Goal: Task Accomplishment & Management: Use online tool/utility

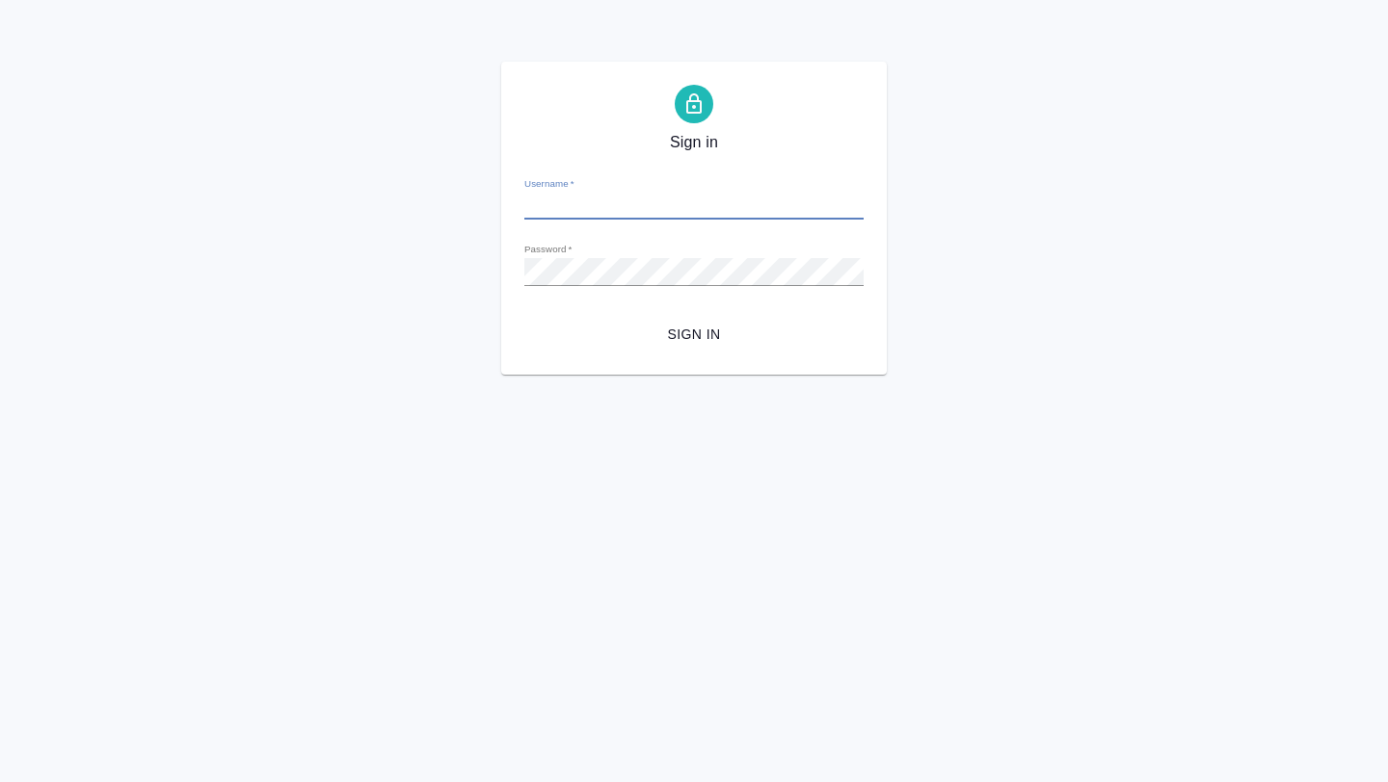
type input "a.borzova@awatera.com"
click at [698, 334] on span "Sign in" at bounding box center [694, 335] width 308 height 24
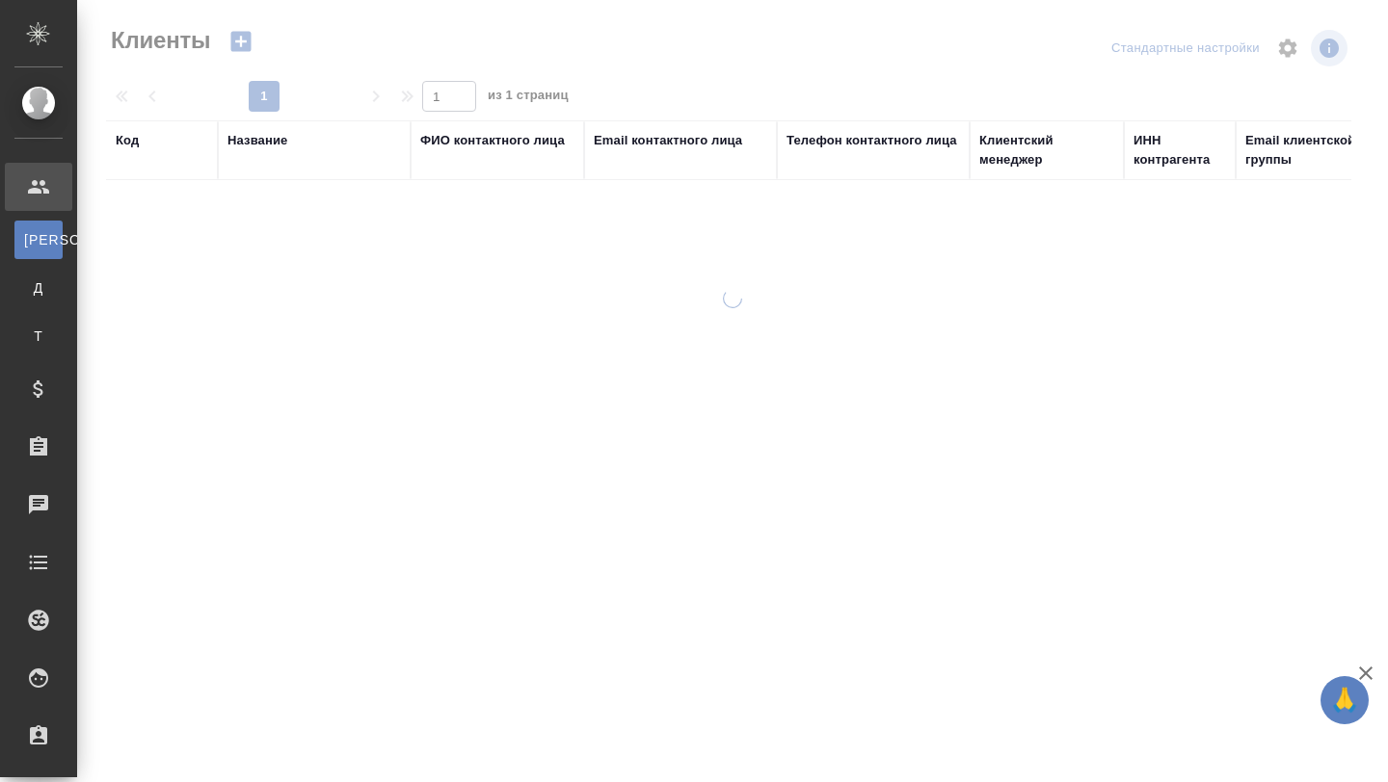
select select "RU"
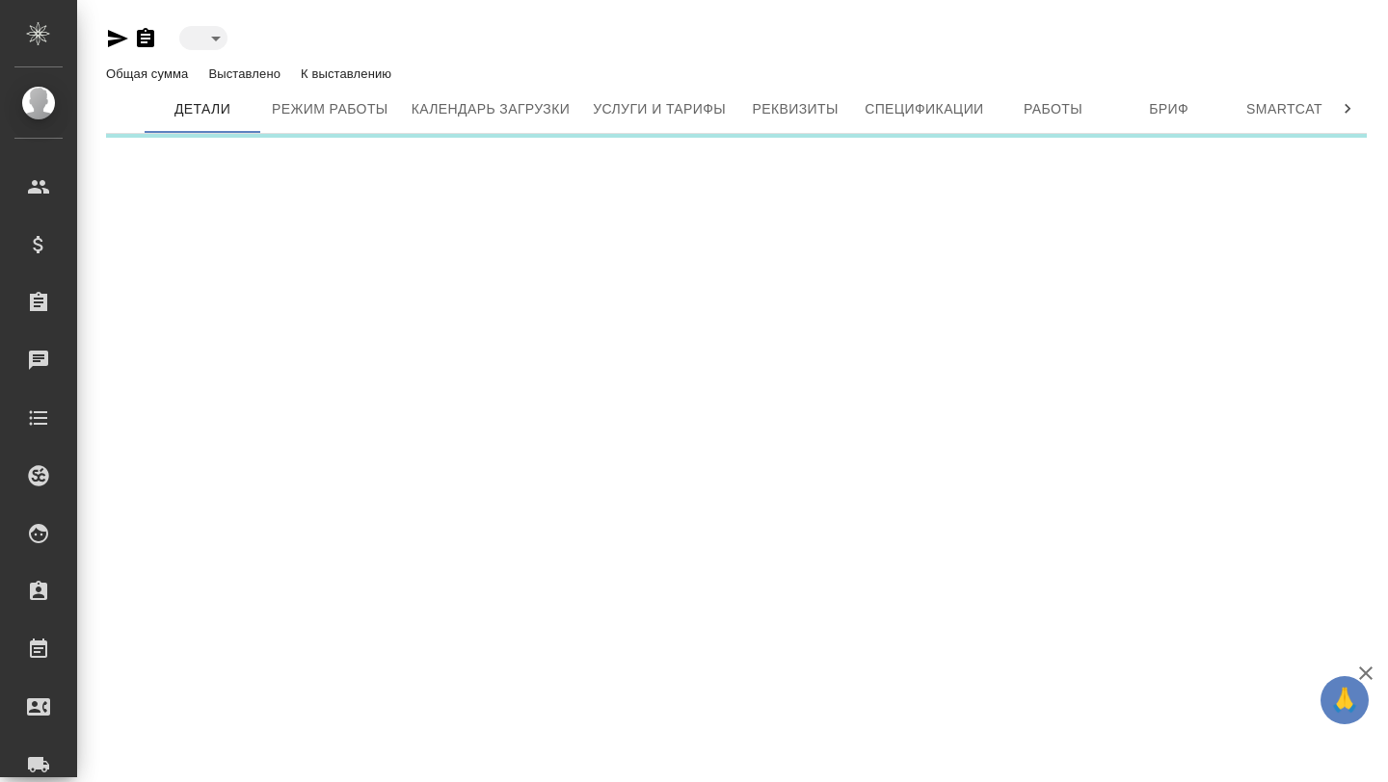
type input "active"
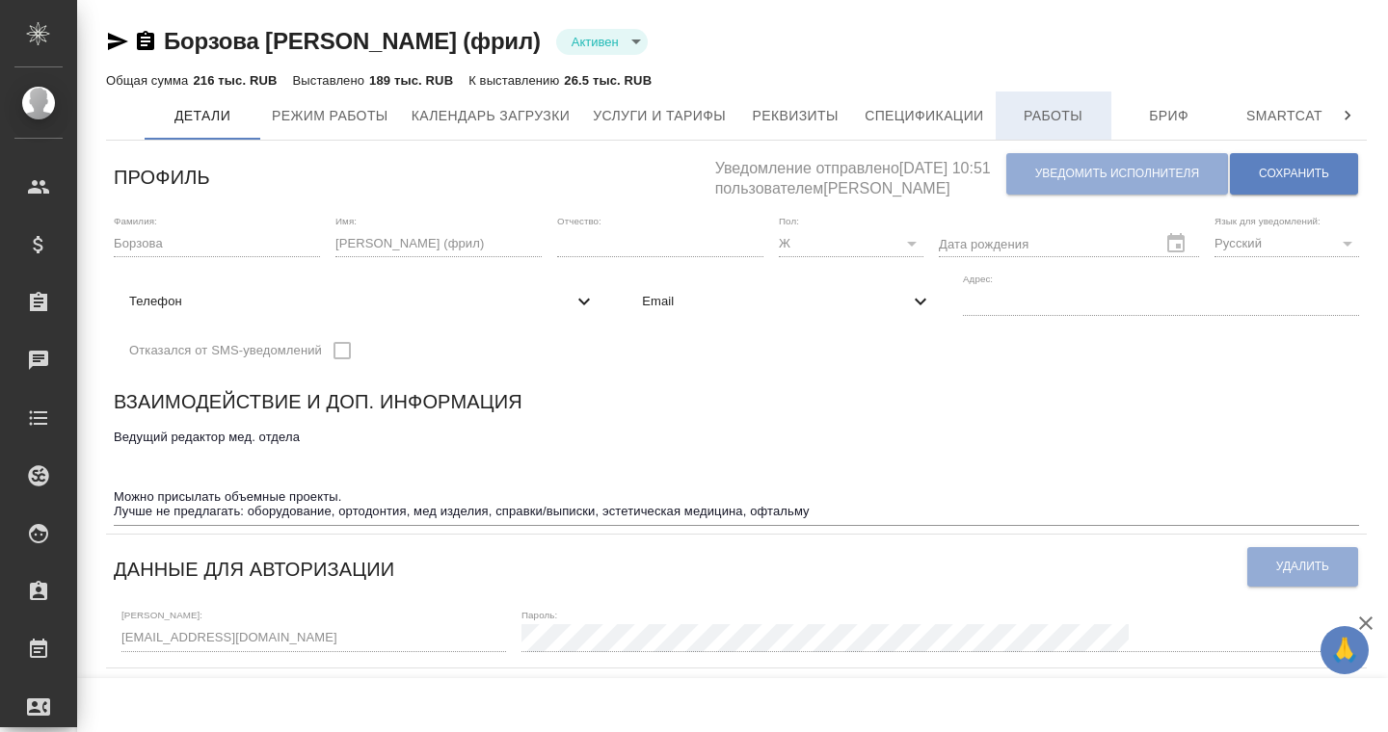
click at [1058, 118] on span "Работы" at bounding box center [1053, 116] width 93 height 24
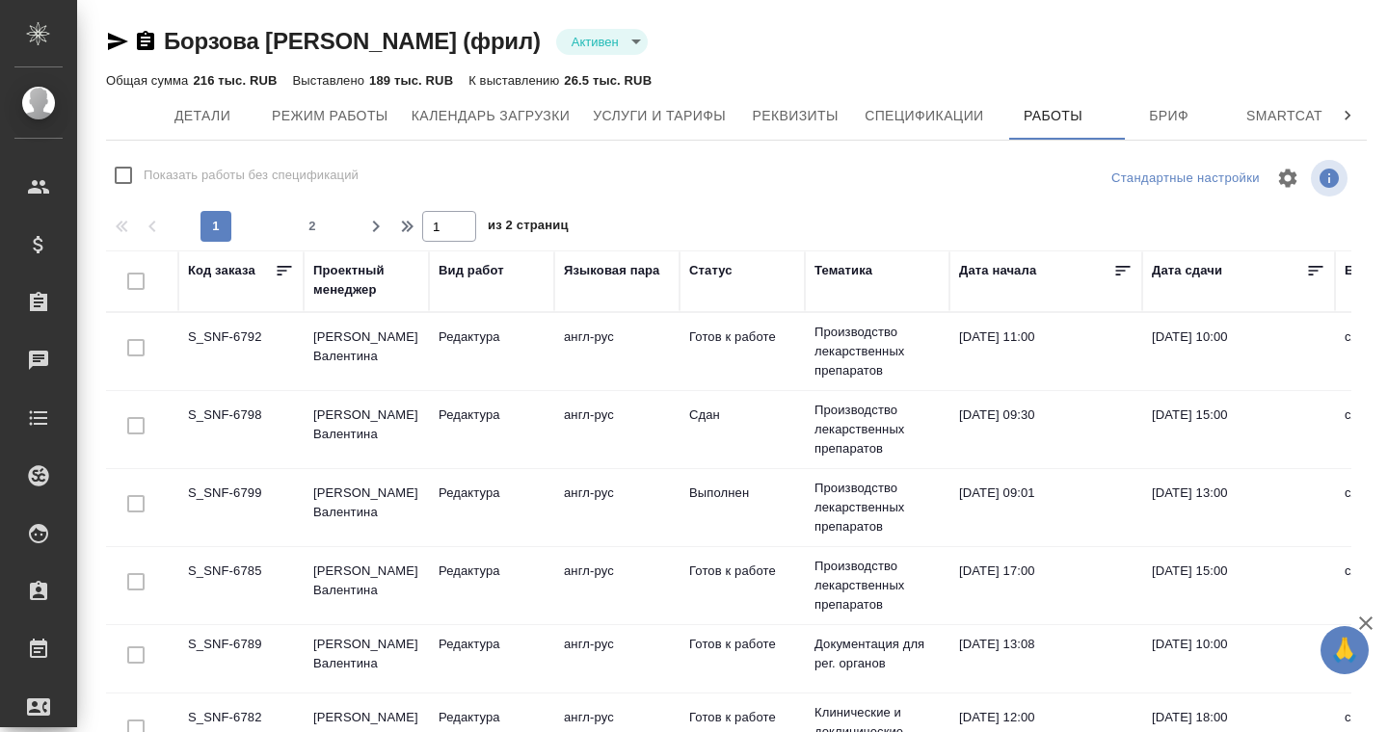
click at [231, 341] on td "S_SNF-6792" at bounding box center [240, 351] width 125 height 67
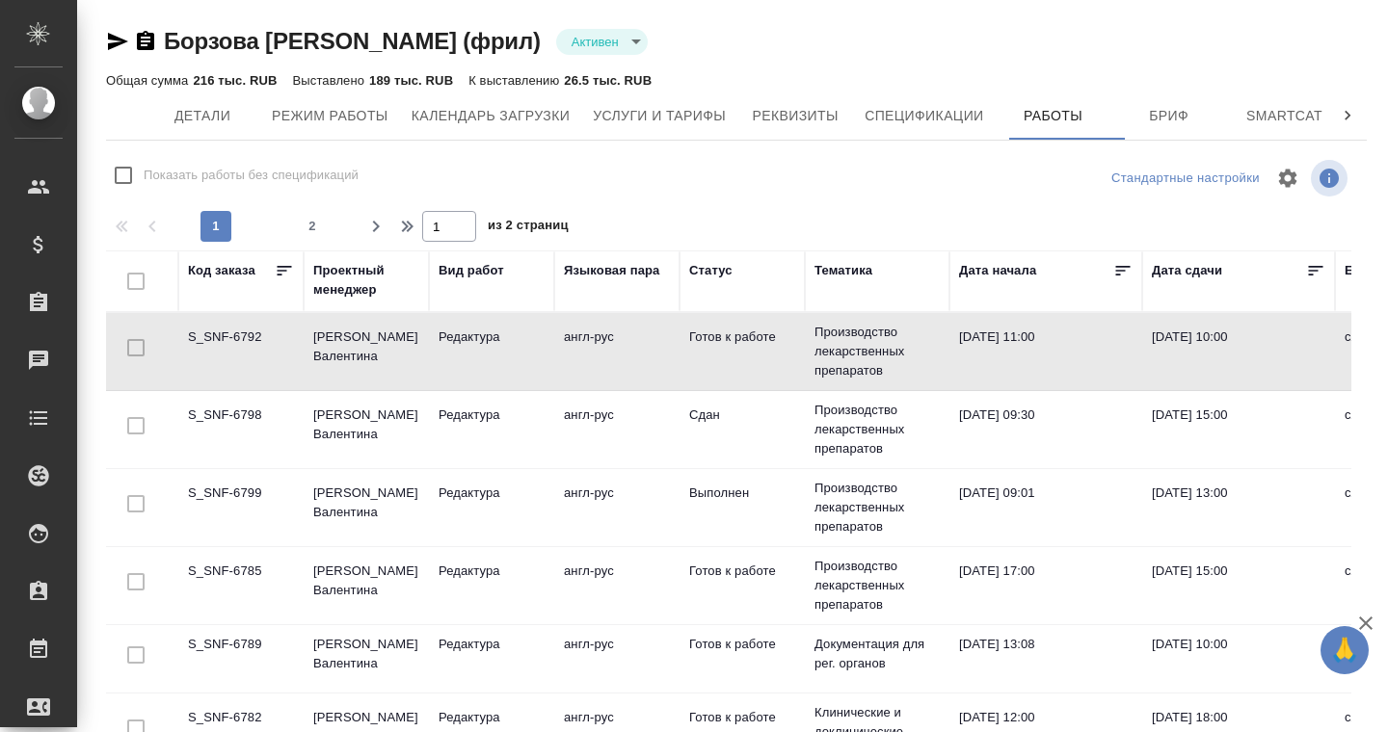
click at [231, 341] on td "S_SNF-6792" at bounding box center [240, 351] width 125 height 67
click at [708, 385] on td "Сдан" at bounding box center [741, 351] width 125 height 67
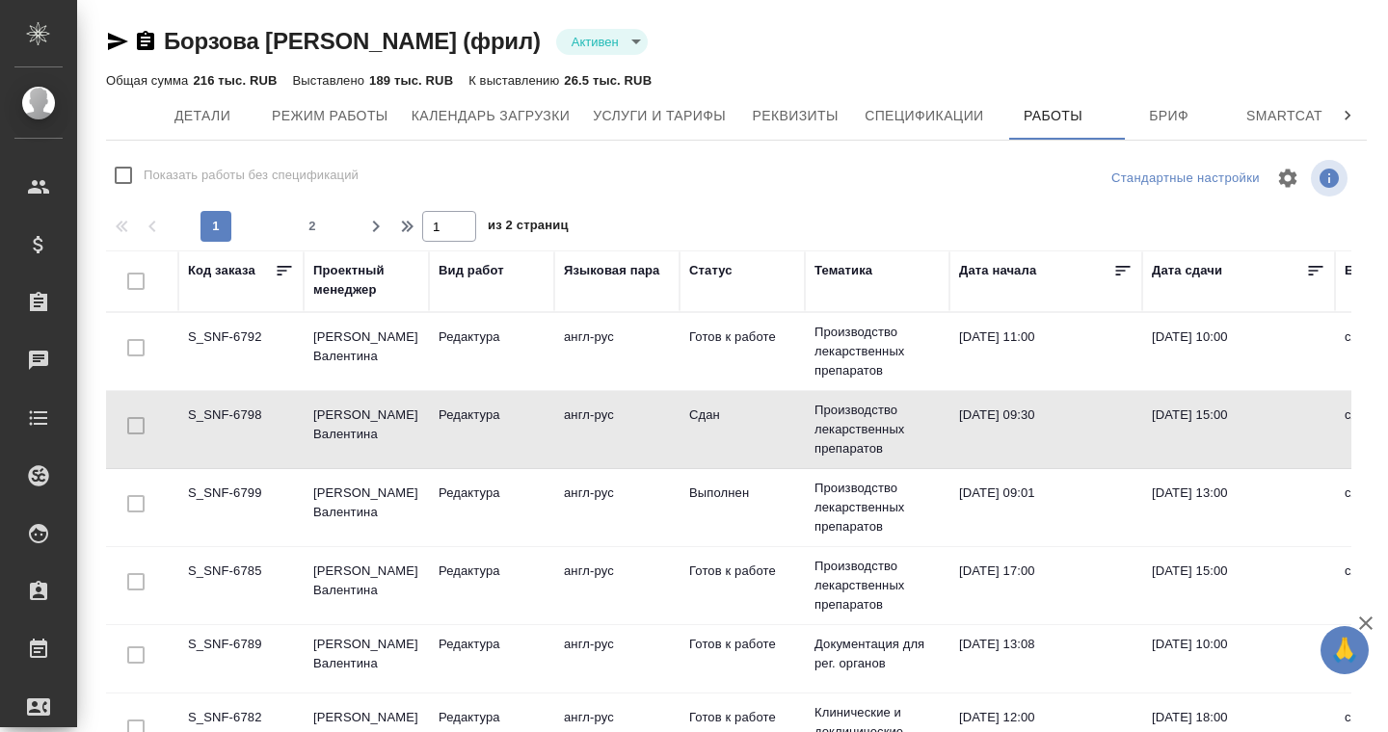
click at [708, 385] on td "Сдан" at bounding box center [741, 351] width 125 height 67
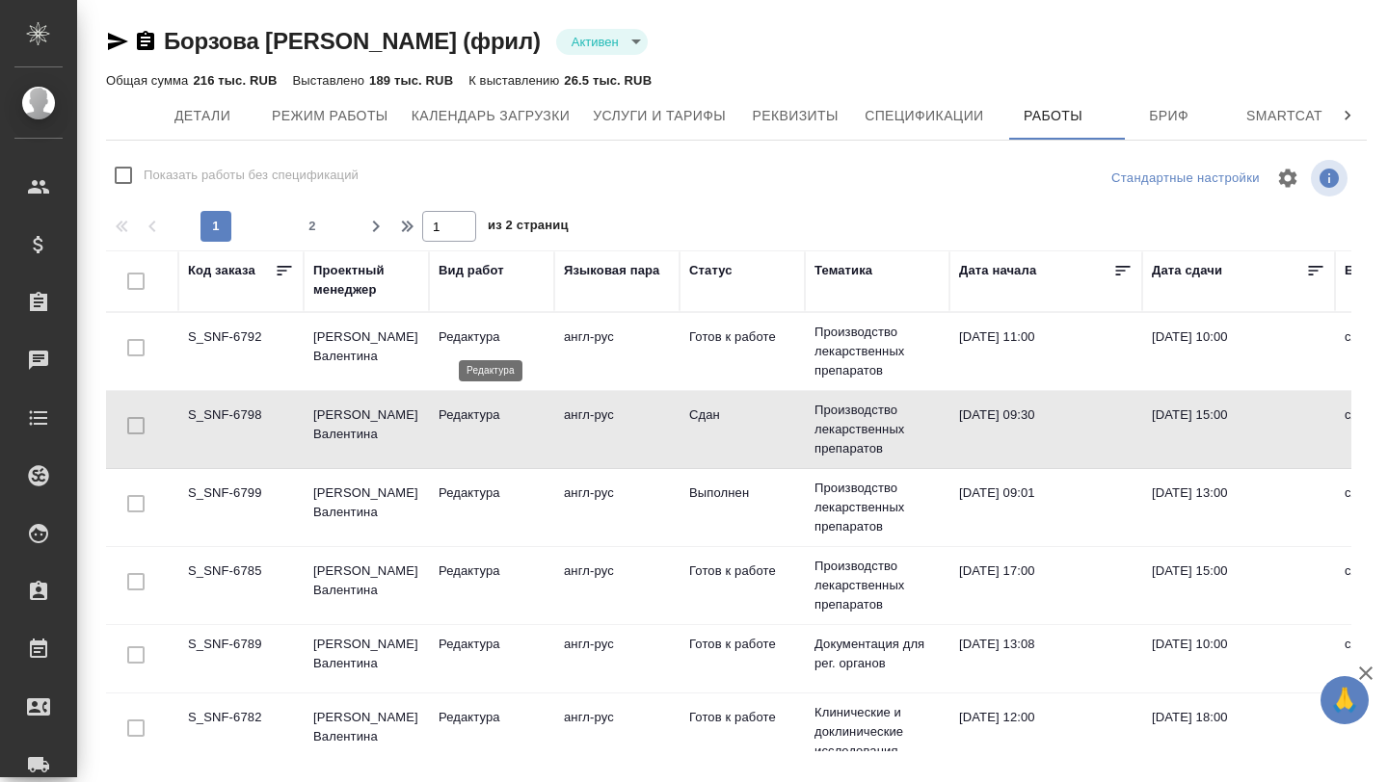
click at [463, 344] on p "Редактура" at bounding box center [491, 337] width 106 height 19
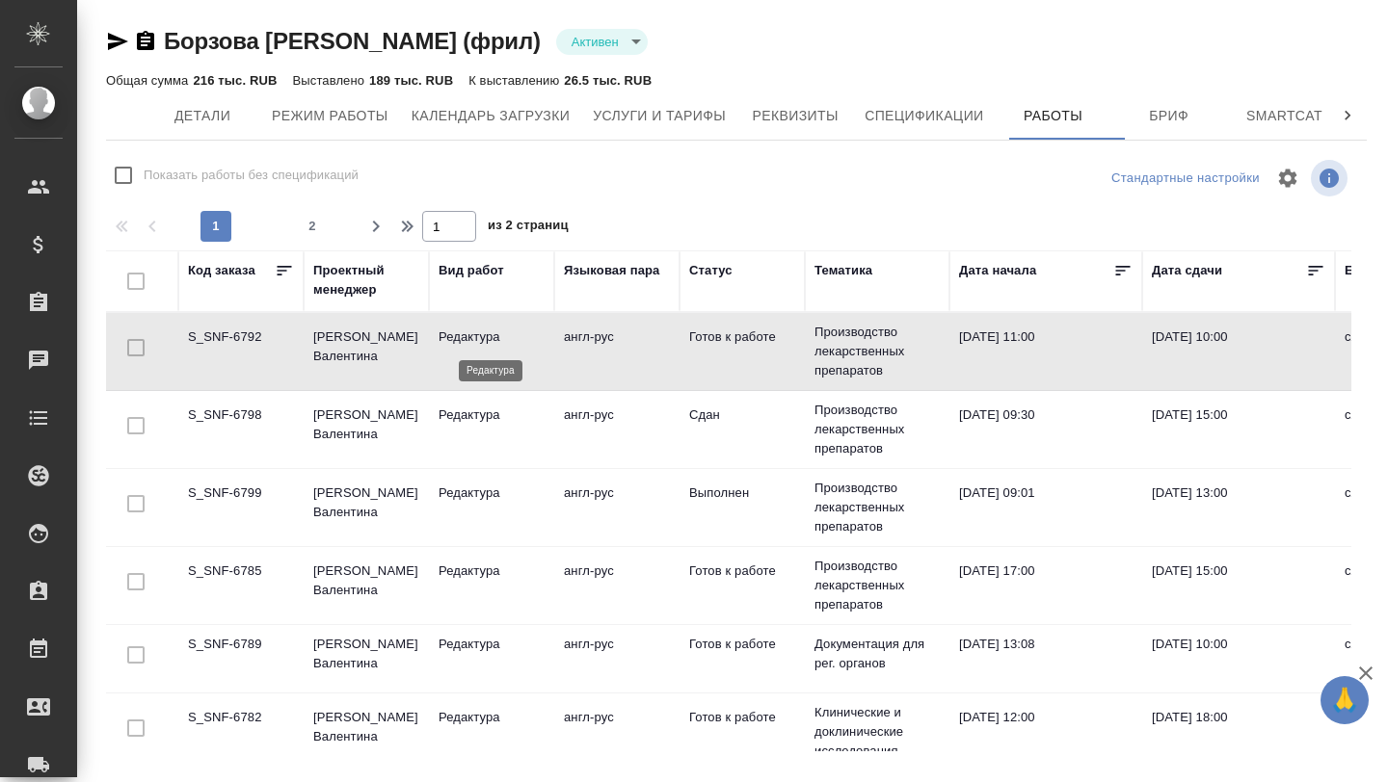
click at [463, 344] on p "Редактура" at bounding box center [491, 337] width 106 height 19
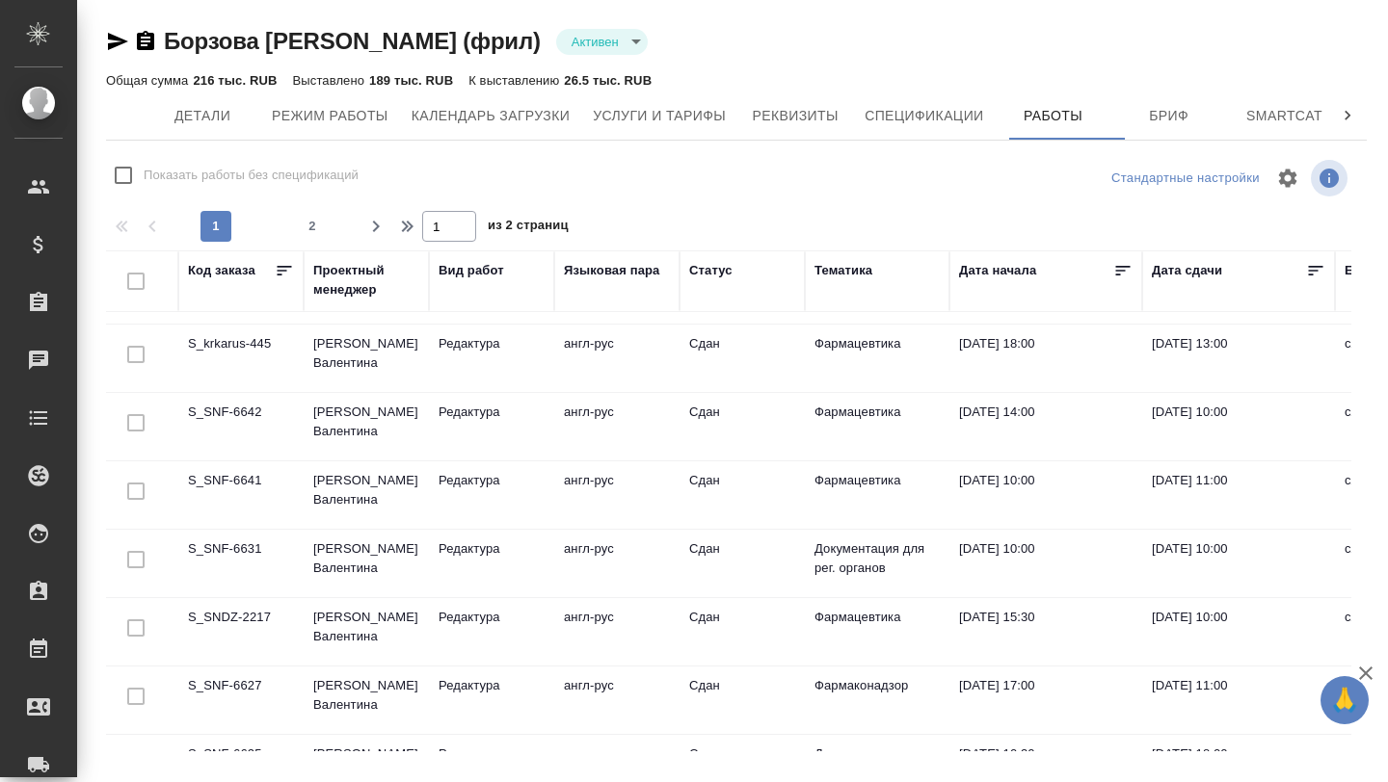
scroll to position [1368, 0]
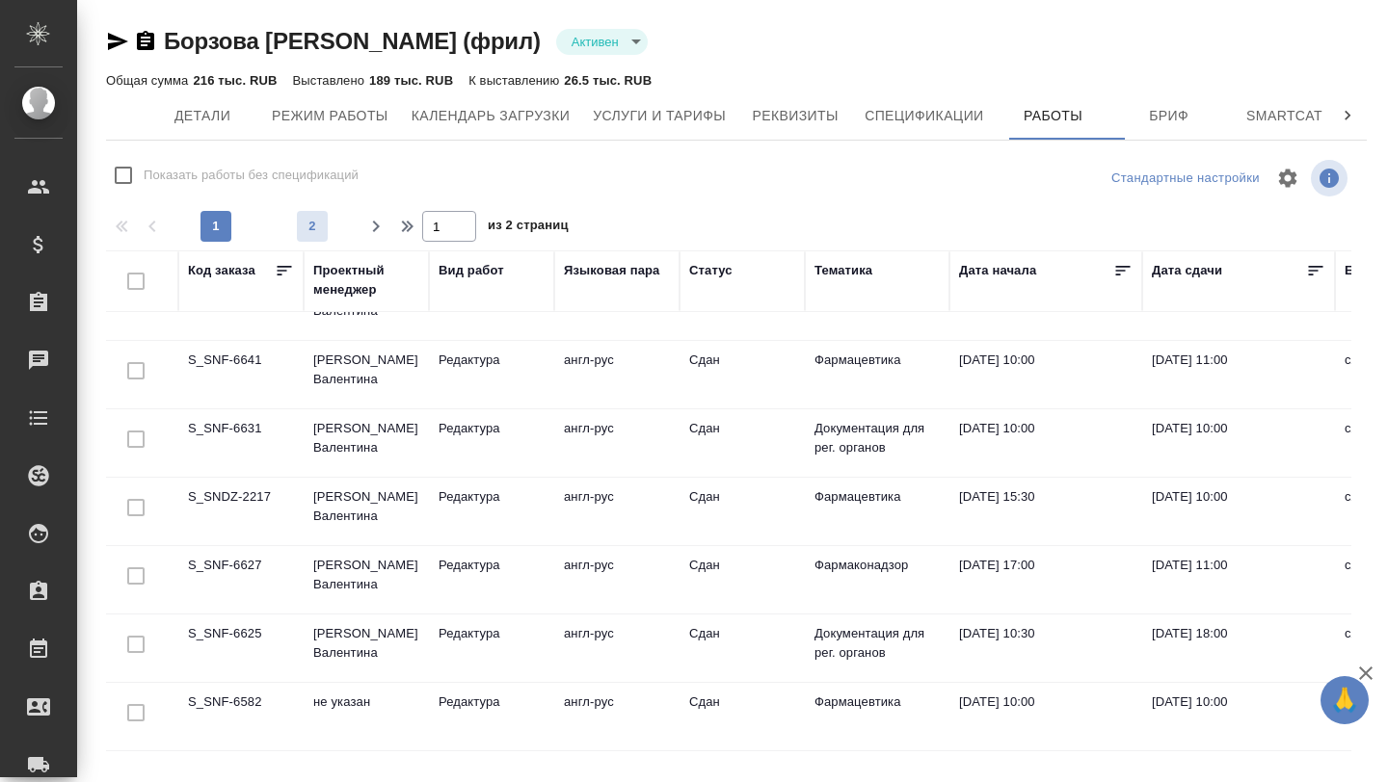
click at [310, 225] on span "2" at bounding box center [312, 226] width 31 height 19
type input "2"
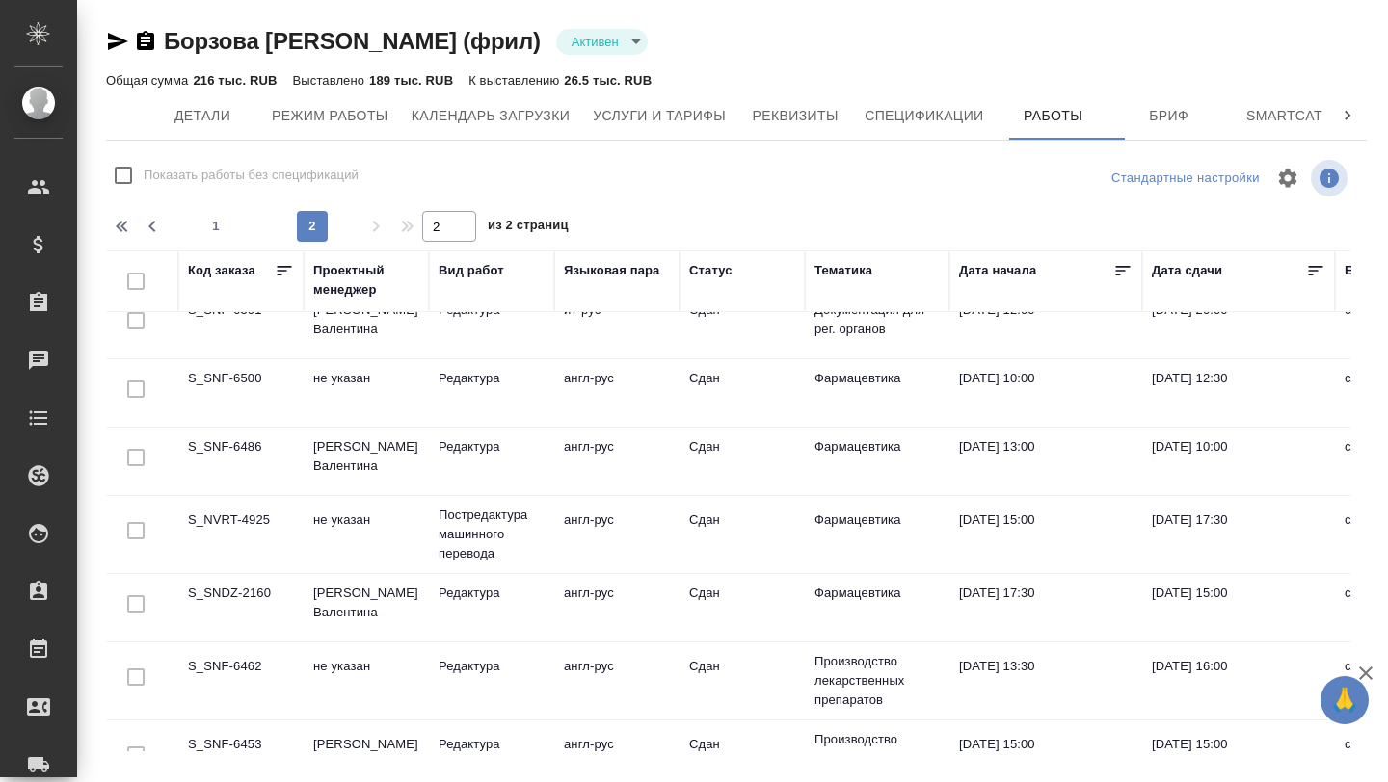
scroll to position [836, 0]
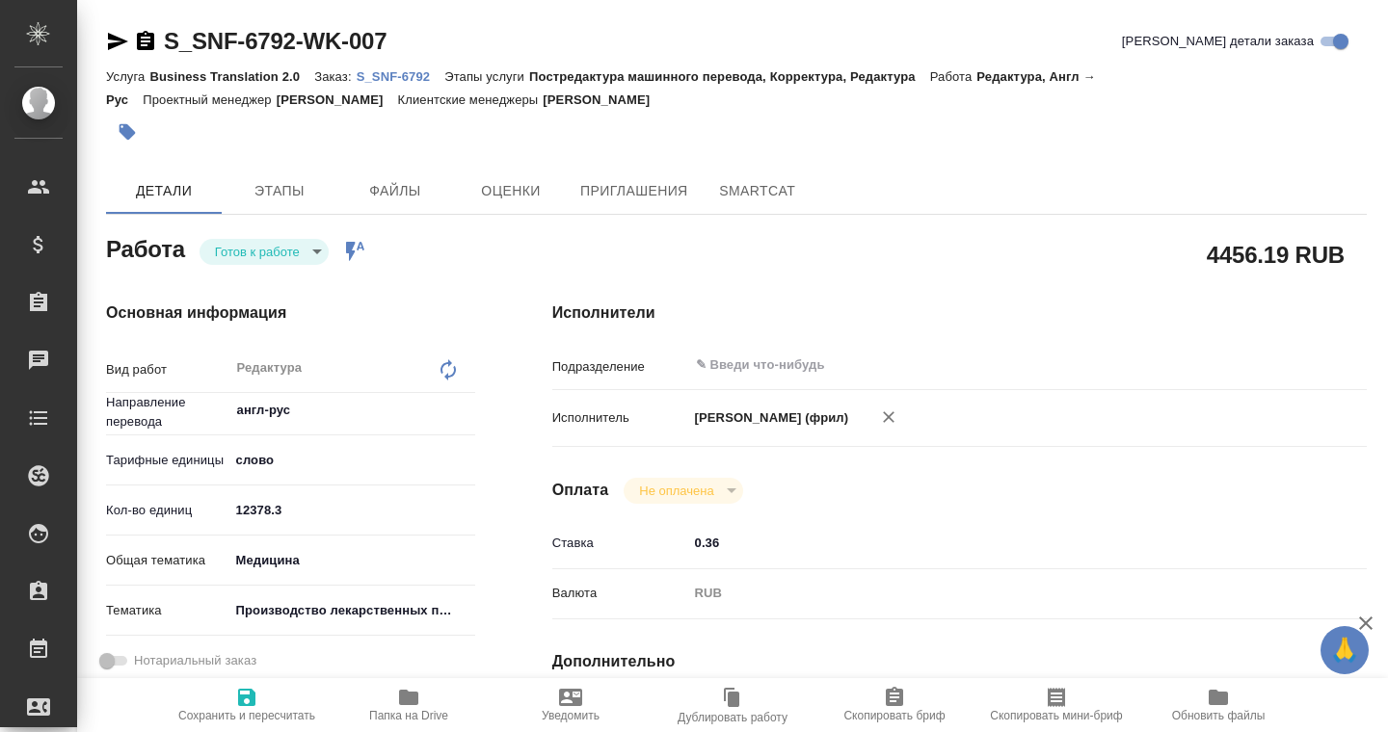
type textarea "x"
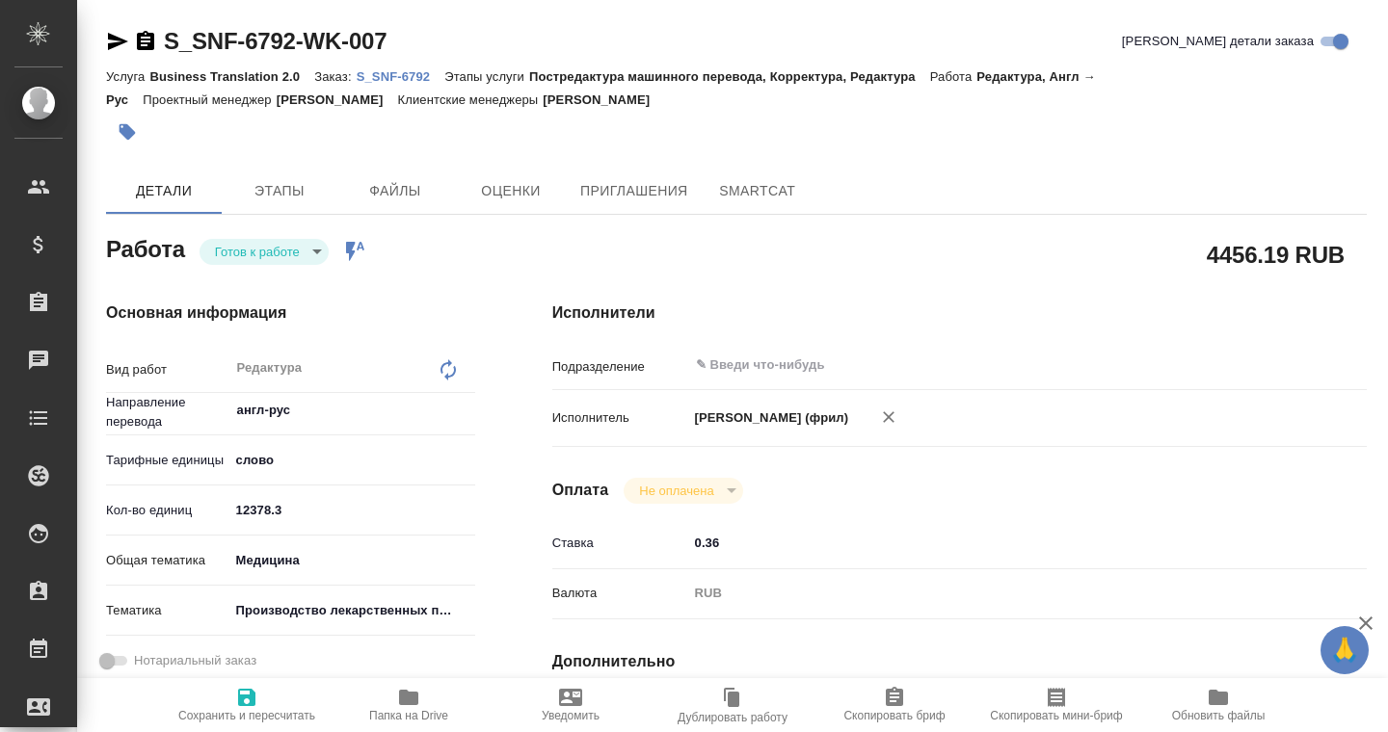
type textarea "x"
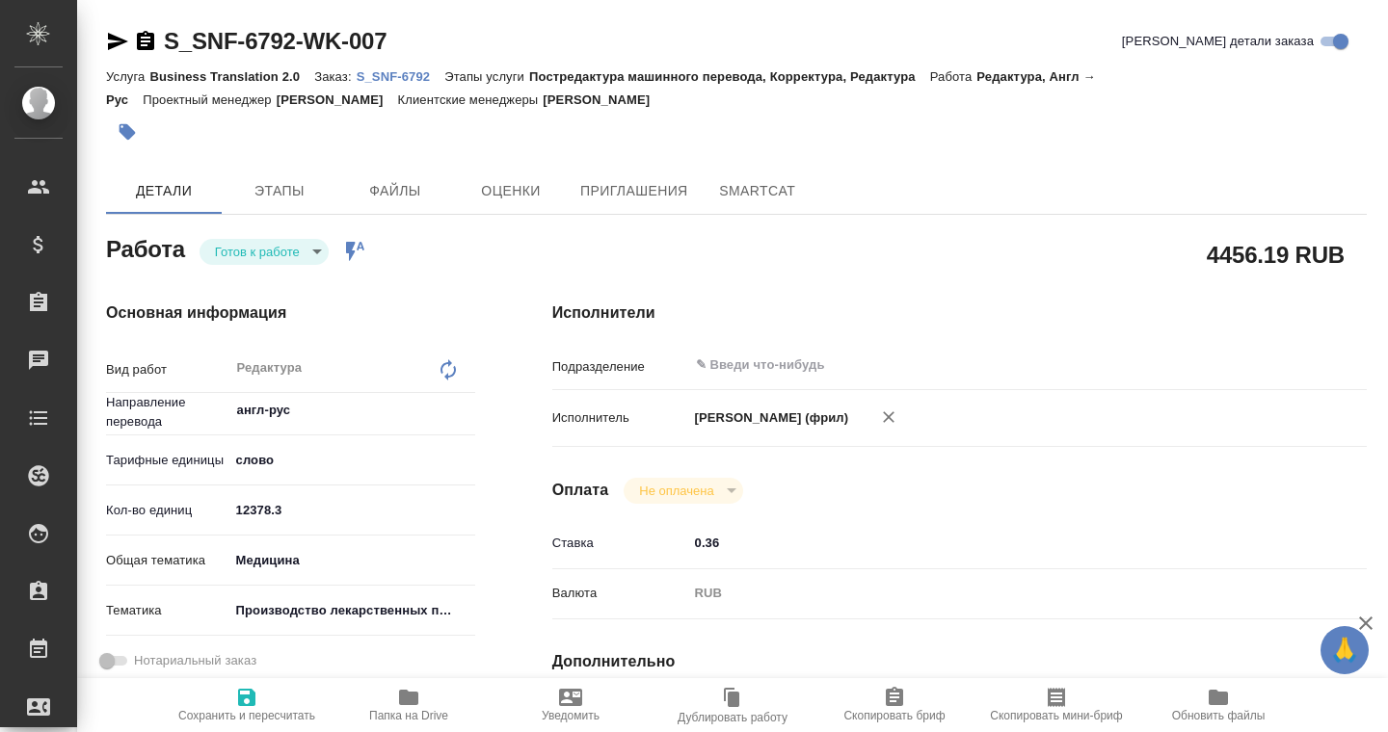
type textarea "x"
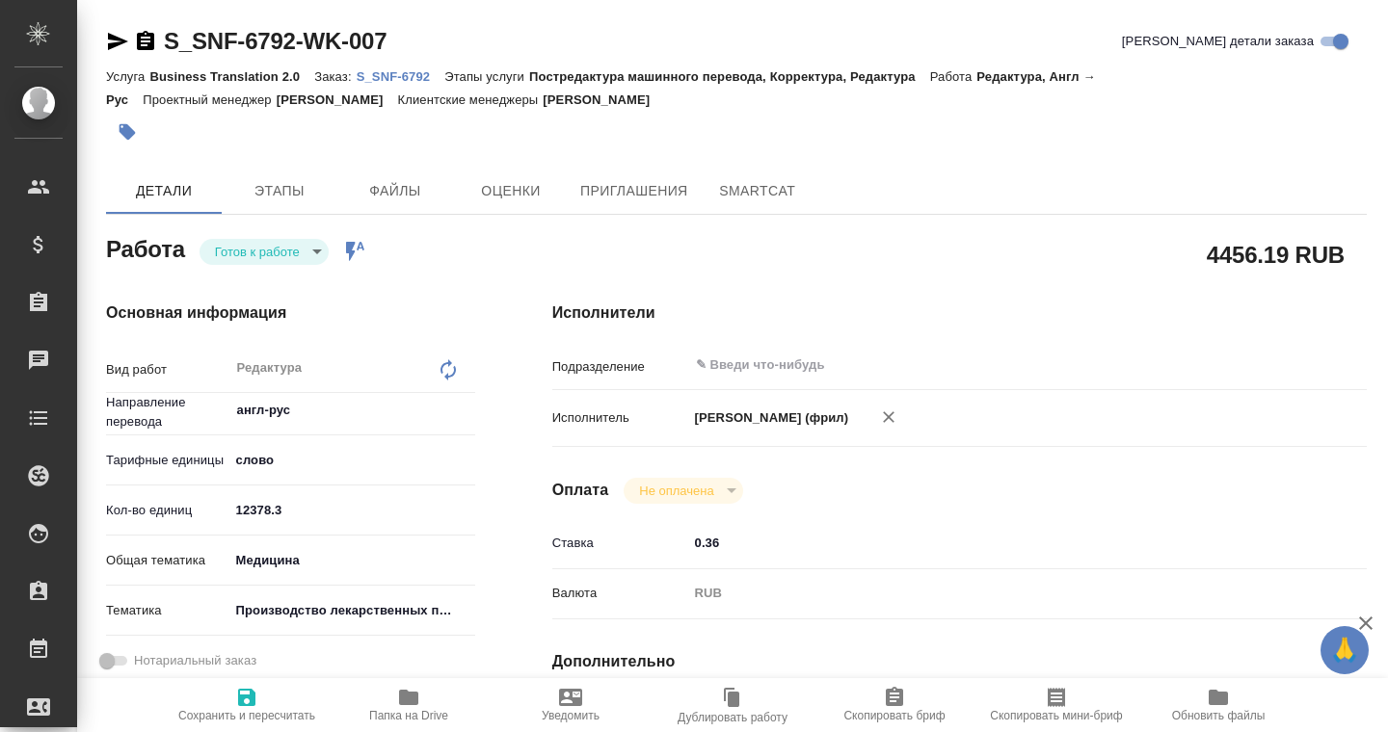
type textarea "x"
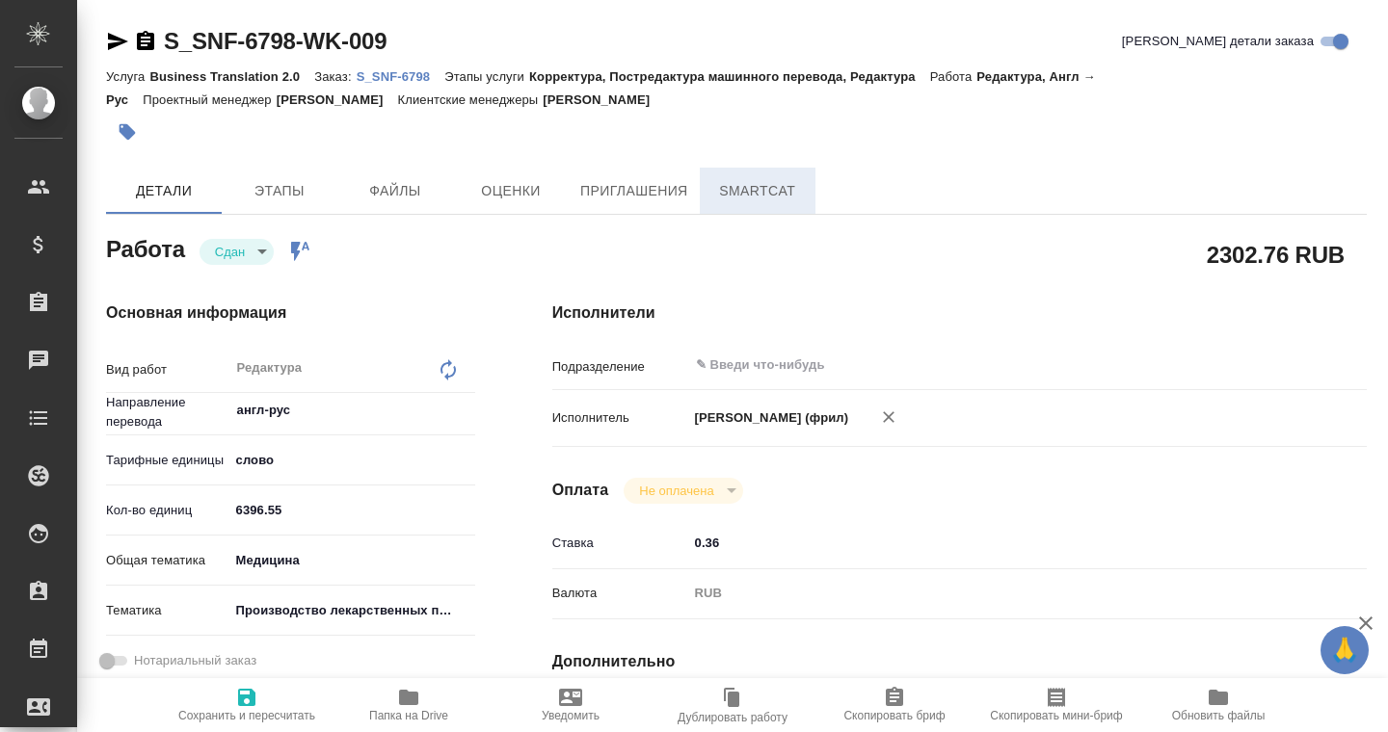
type textarea "x"
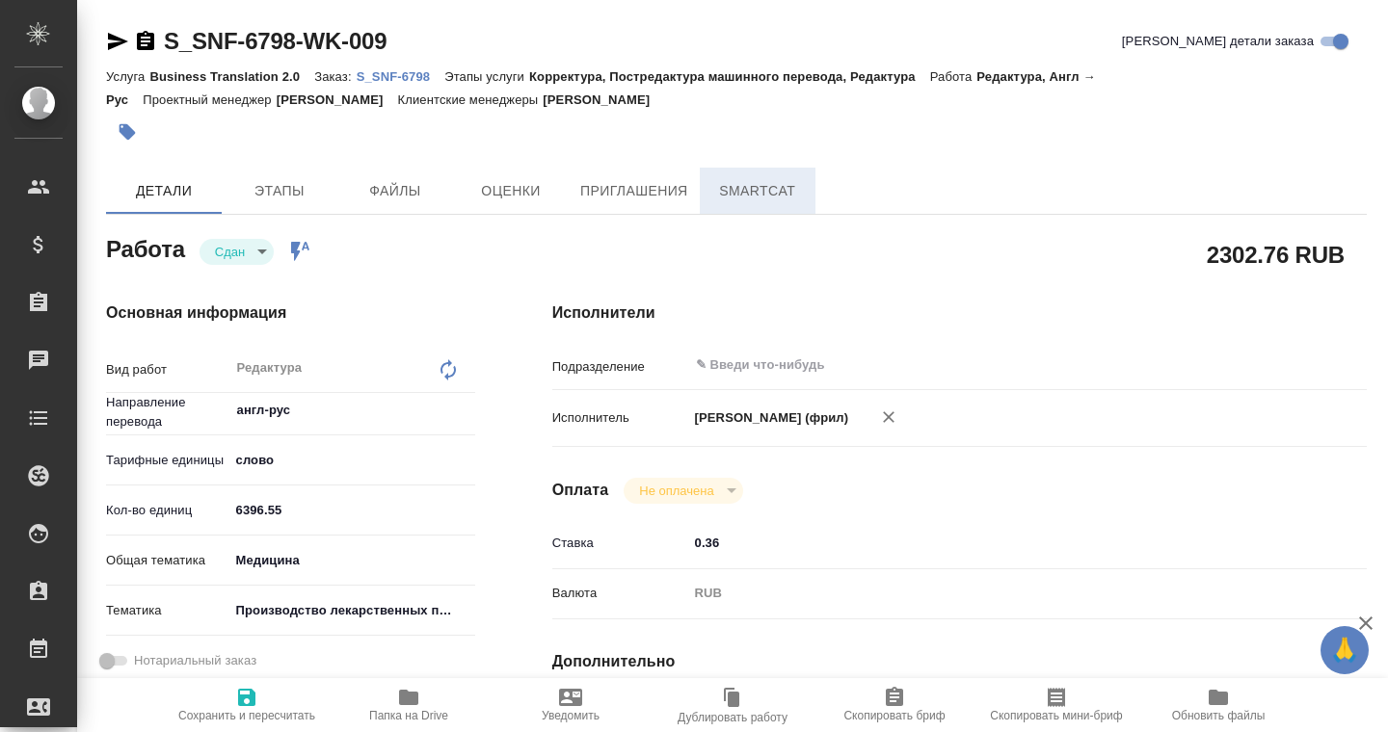
type textarea "x"
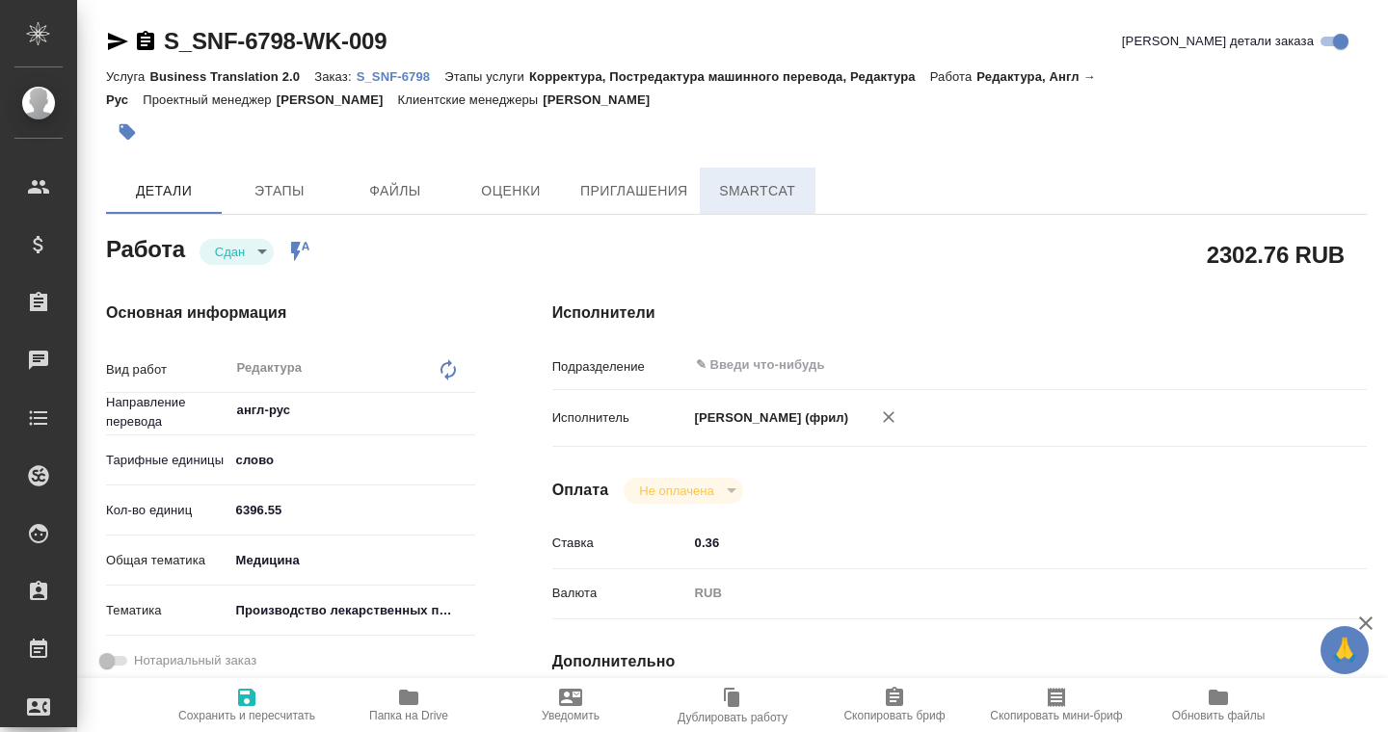
type textarea "x"
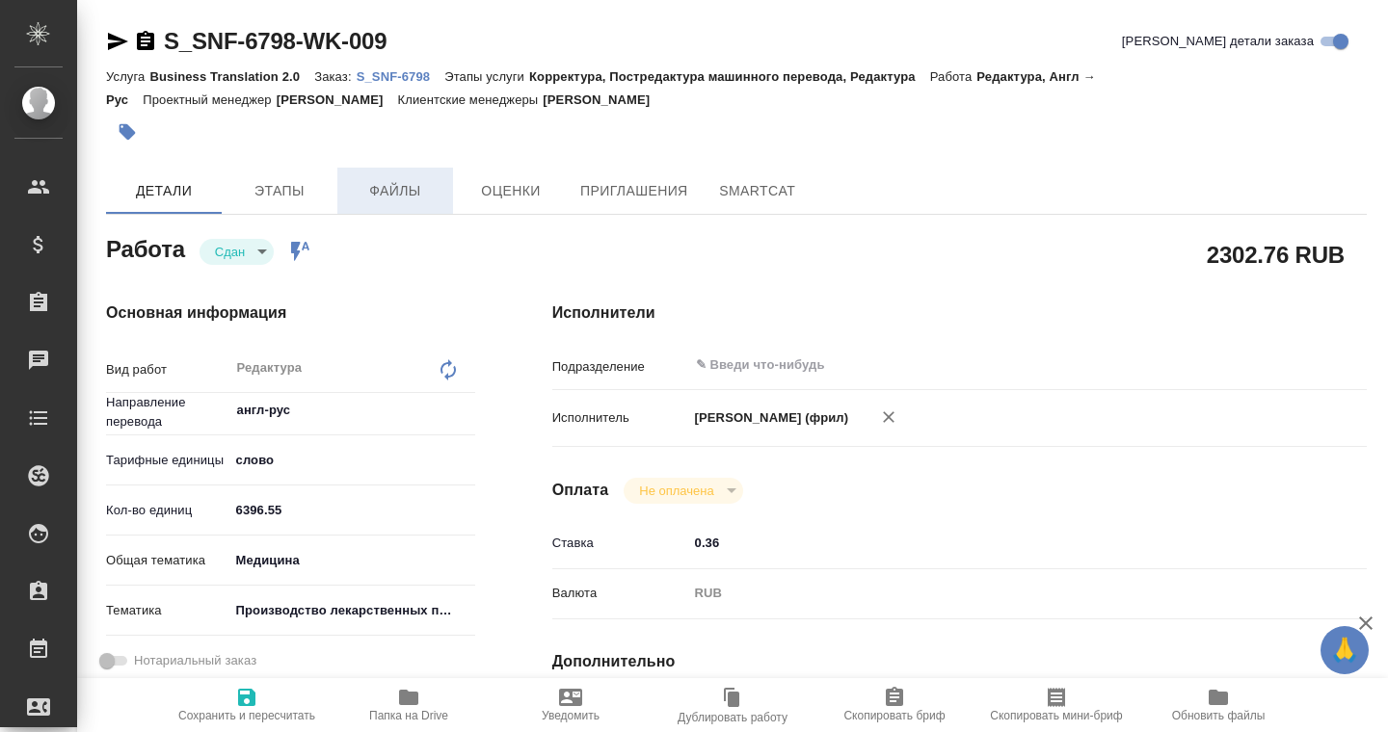
type textarea "x"
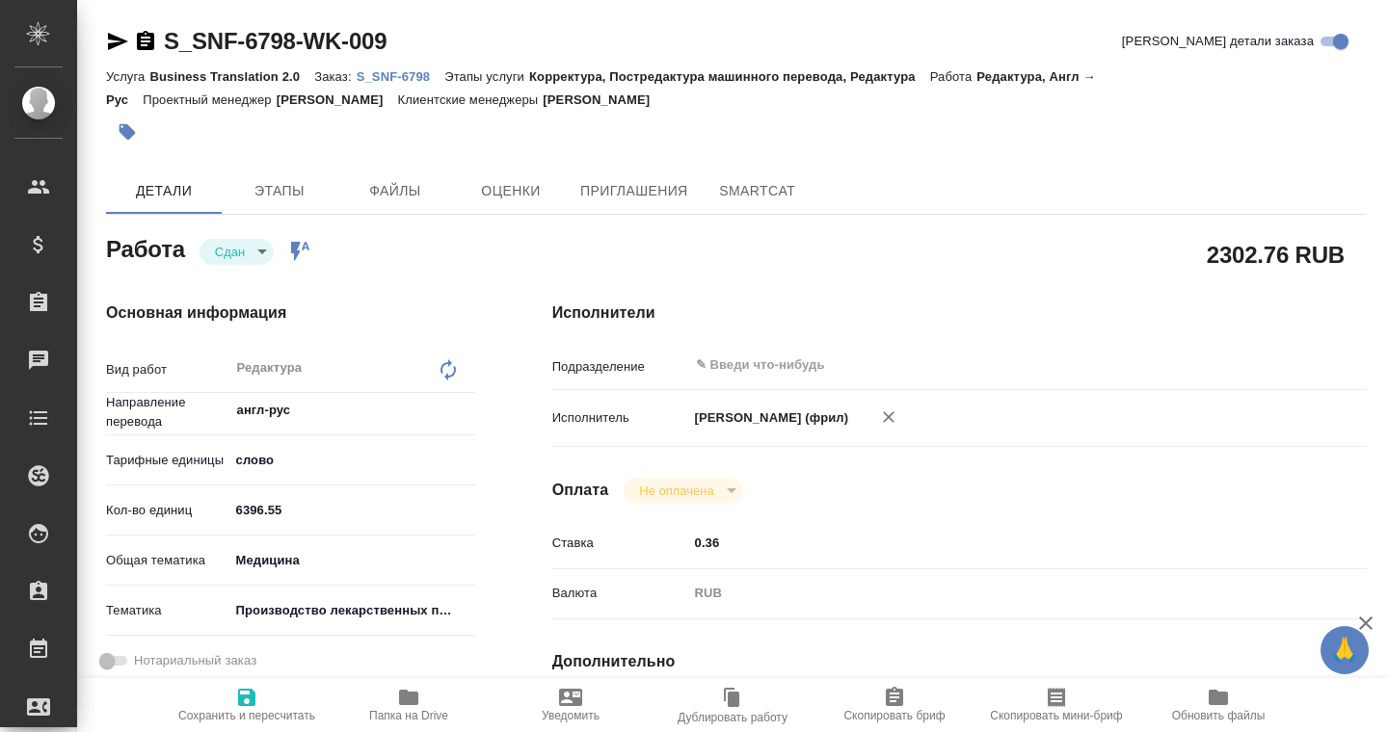
type textarea "x"
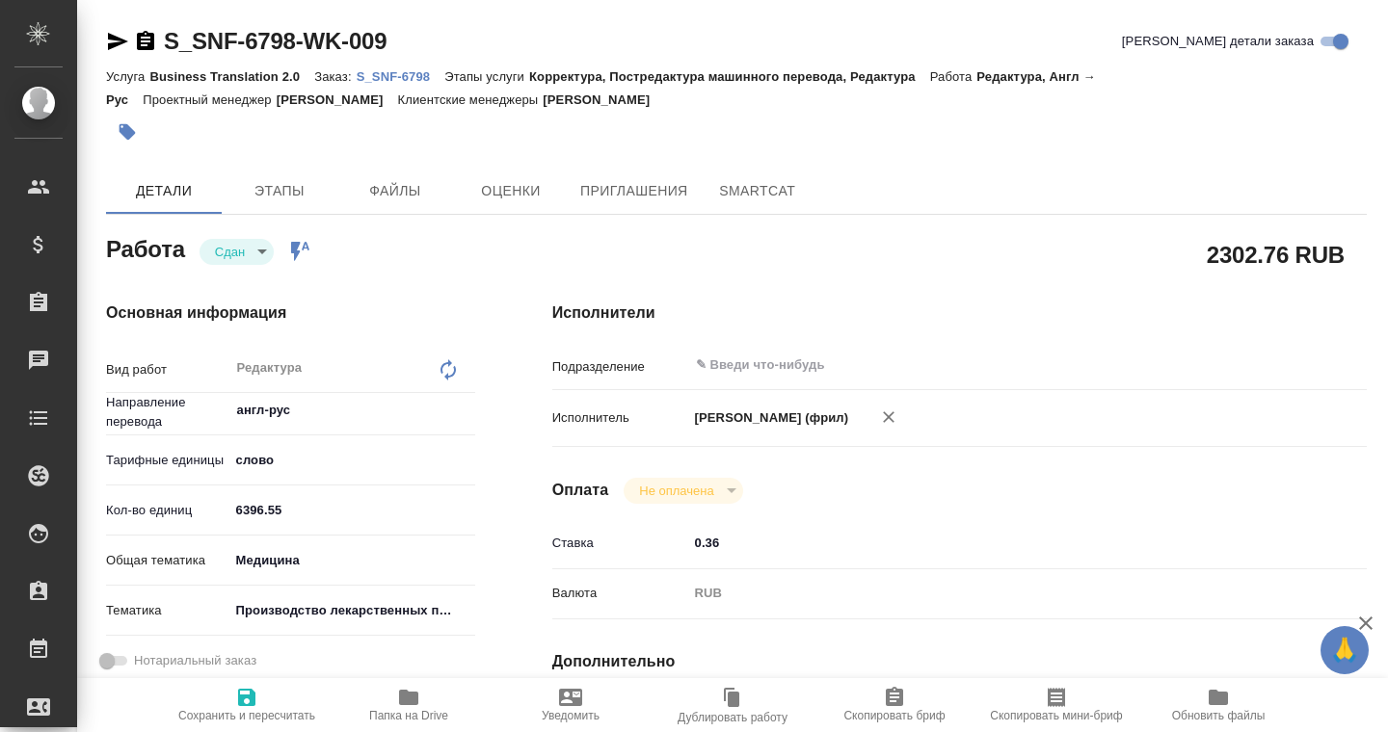
type textarea "x"
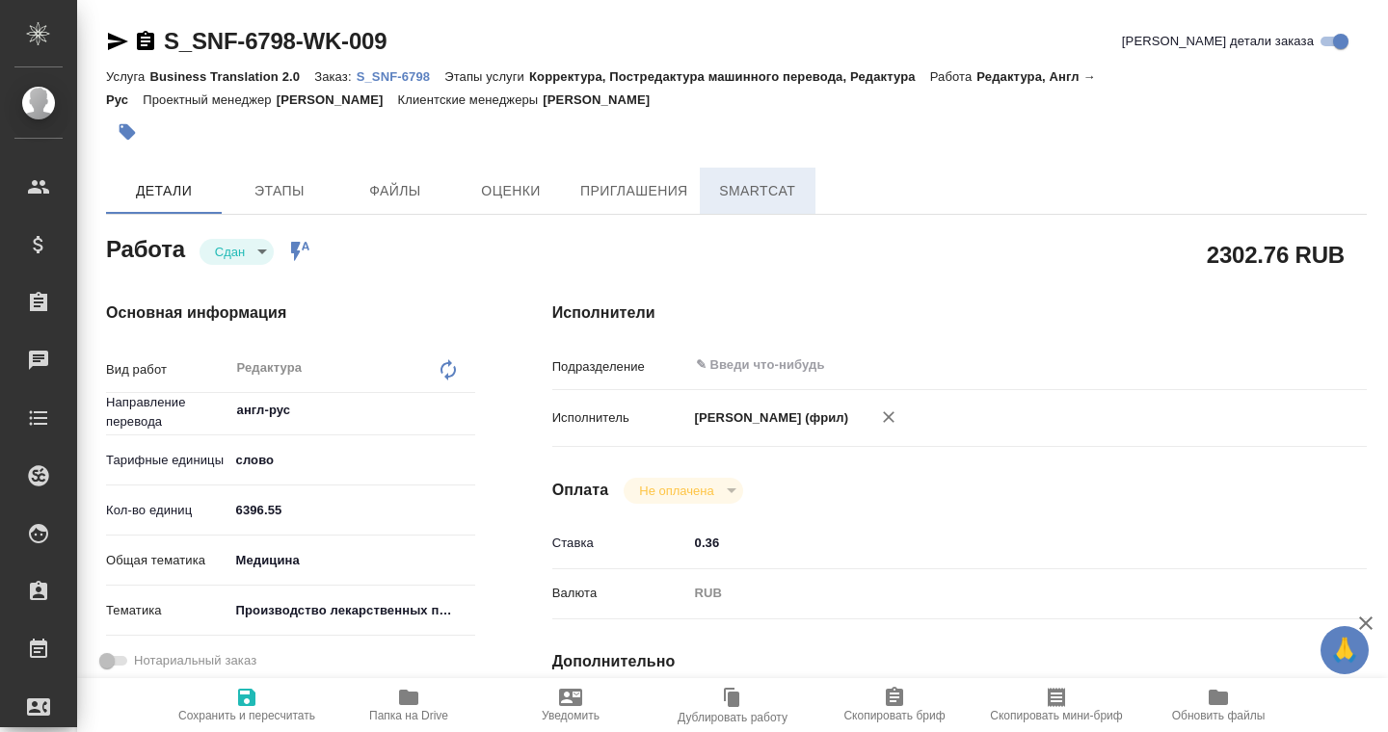
click at [741, 194] on span "SmartCat" at bounding box center [757, 191] width 93 height 24
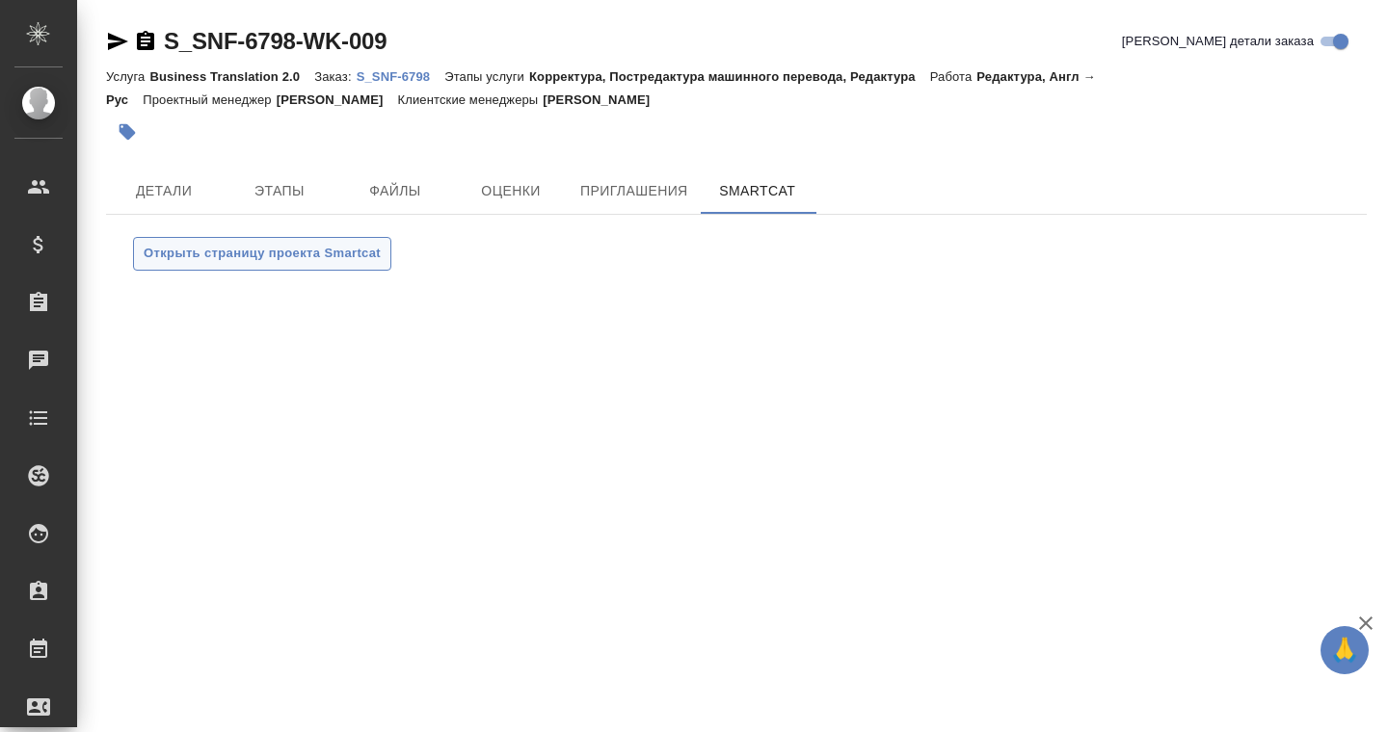
click at [324, 261] on span "Открыть страницу проекта Smartcat" at bounding box center [262, 254] width 237 height 22
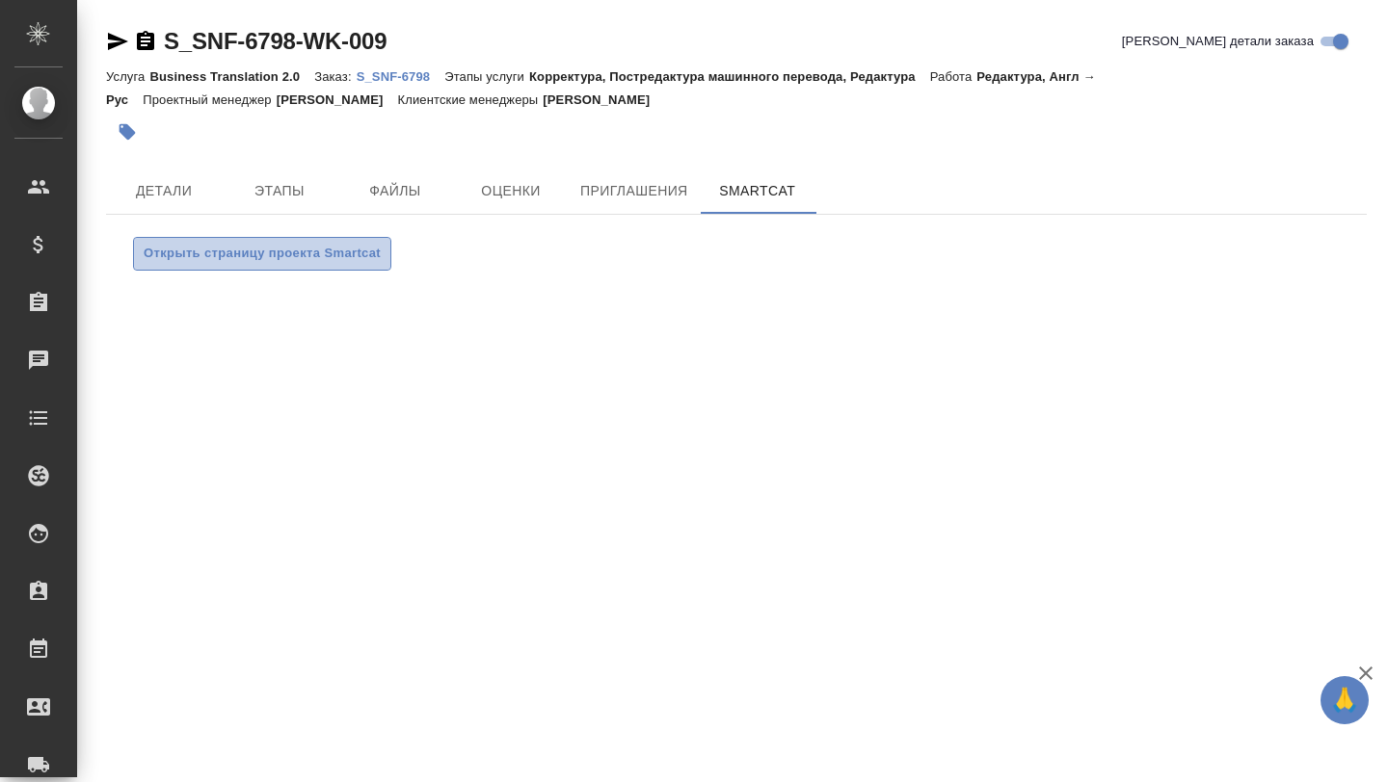
click at [261, 261] on span "Открыть страницу проекта Smartcat" at bounding box center [262, 254] width 237 height 22
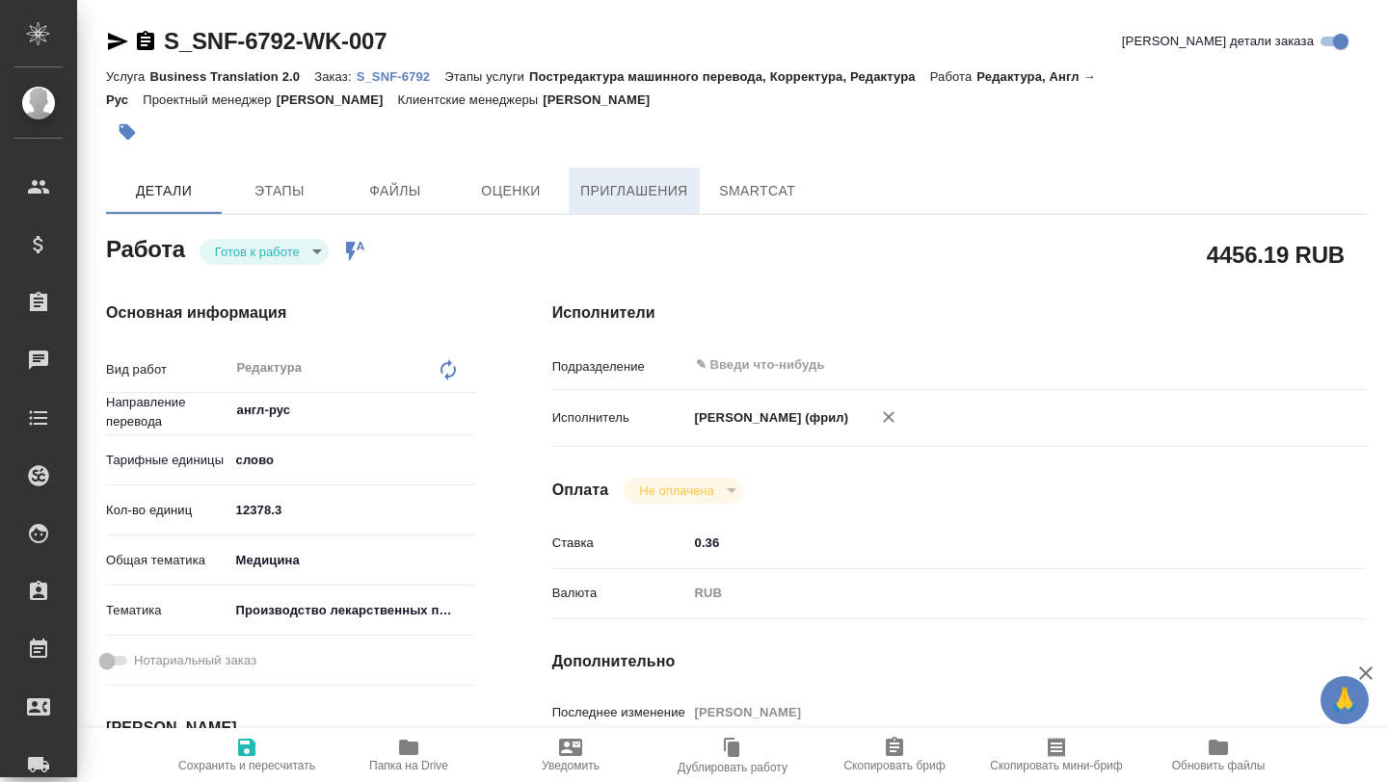
type textarea "x"
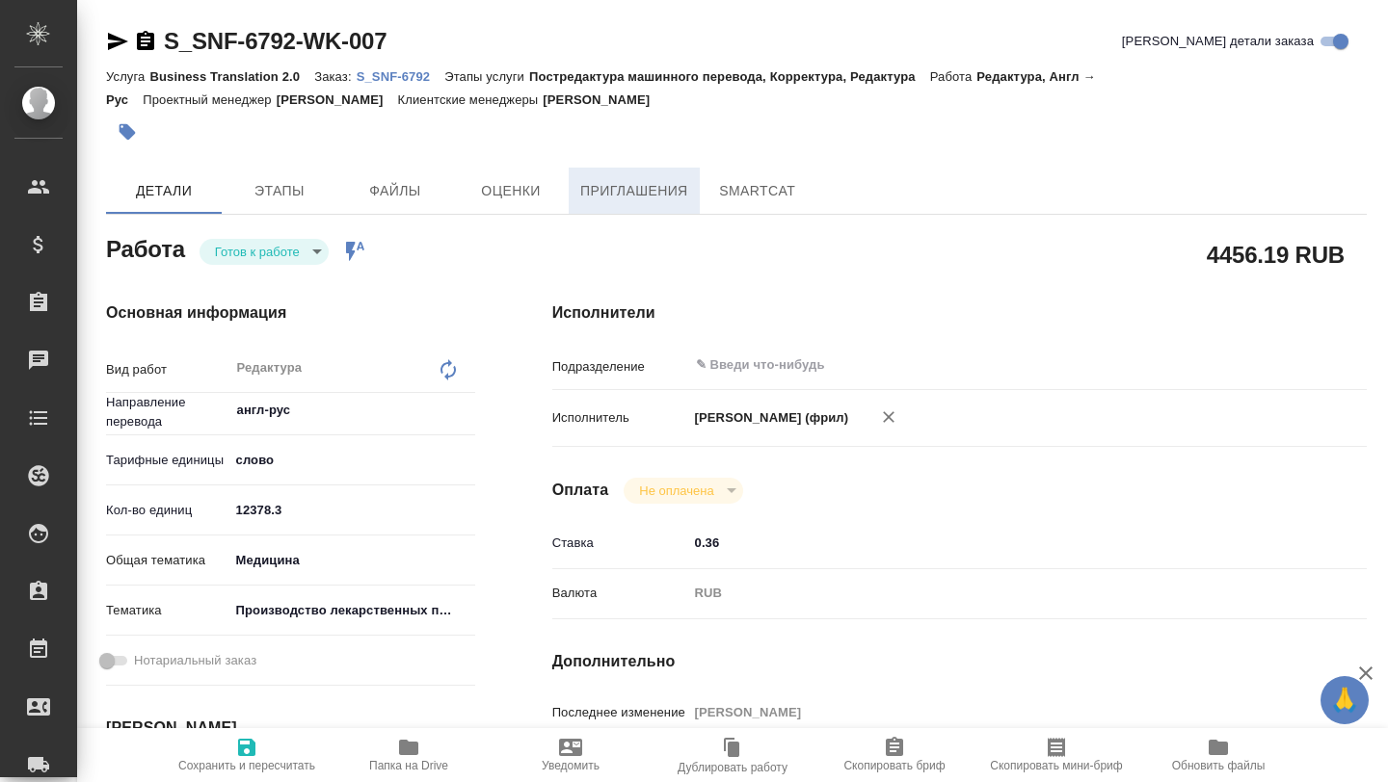
type textarea "x"
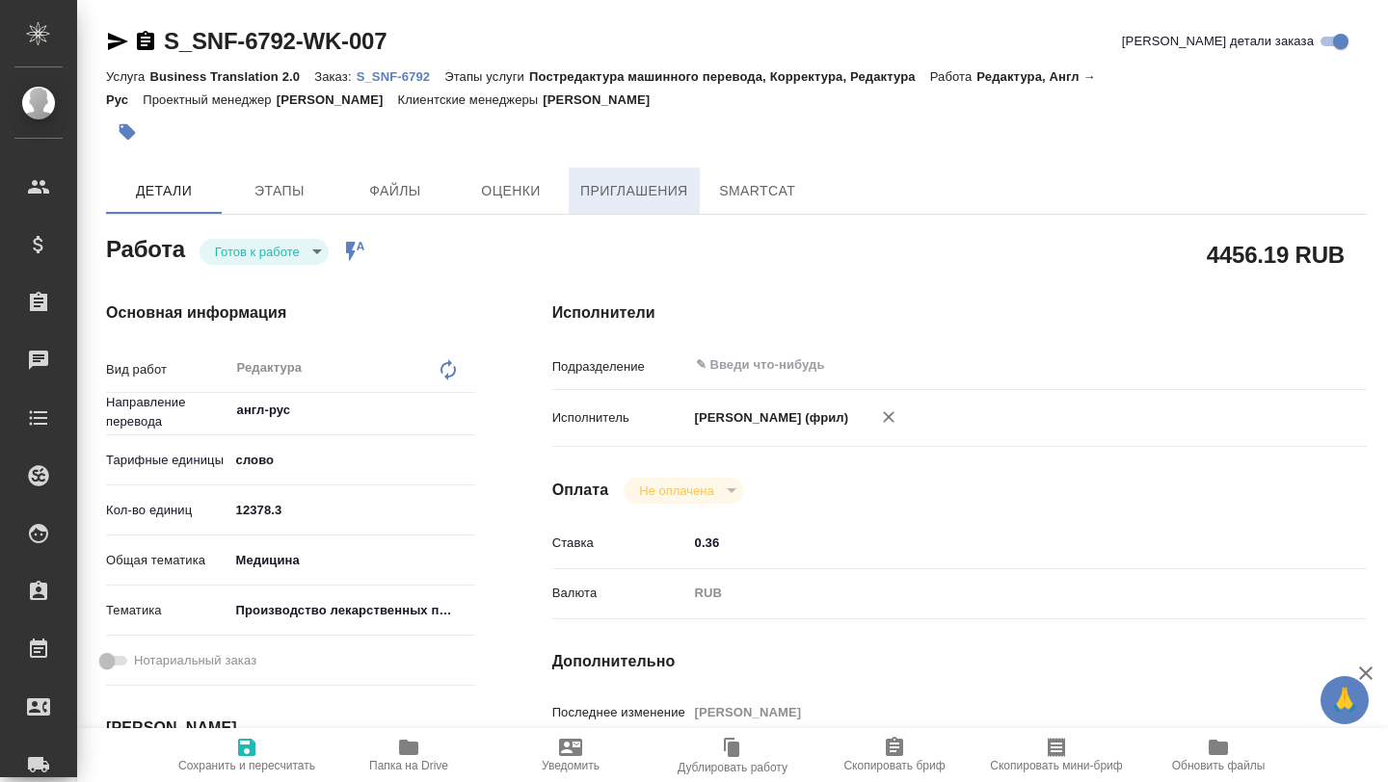
type textarea "x"
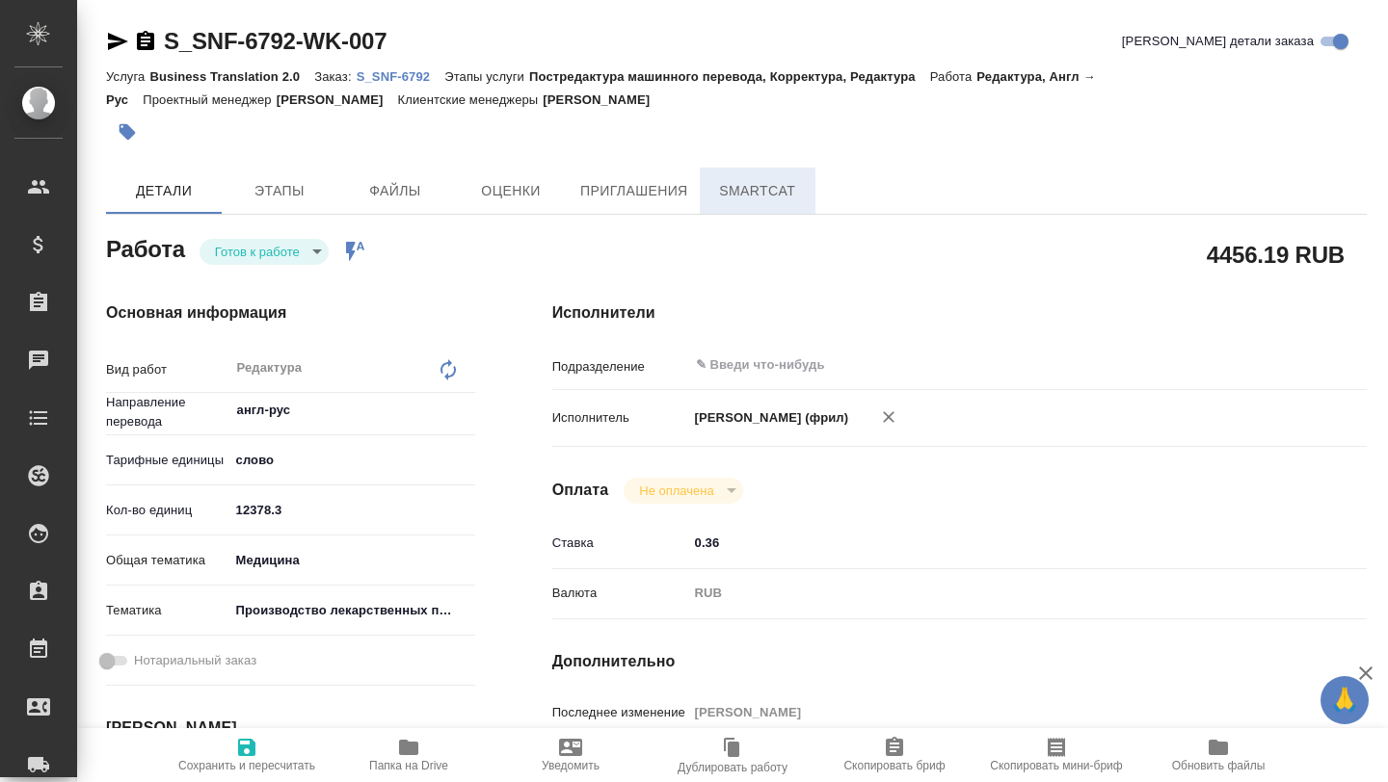
type textarea "x"
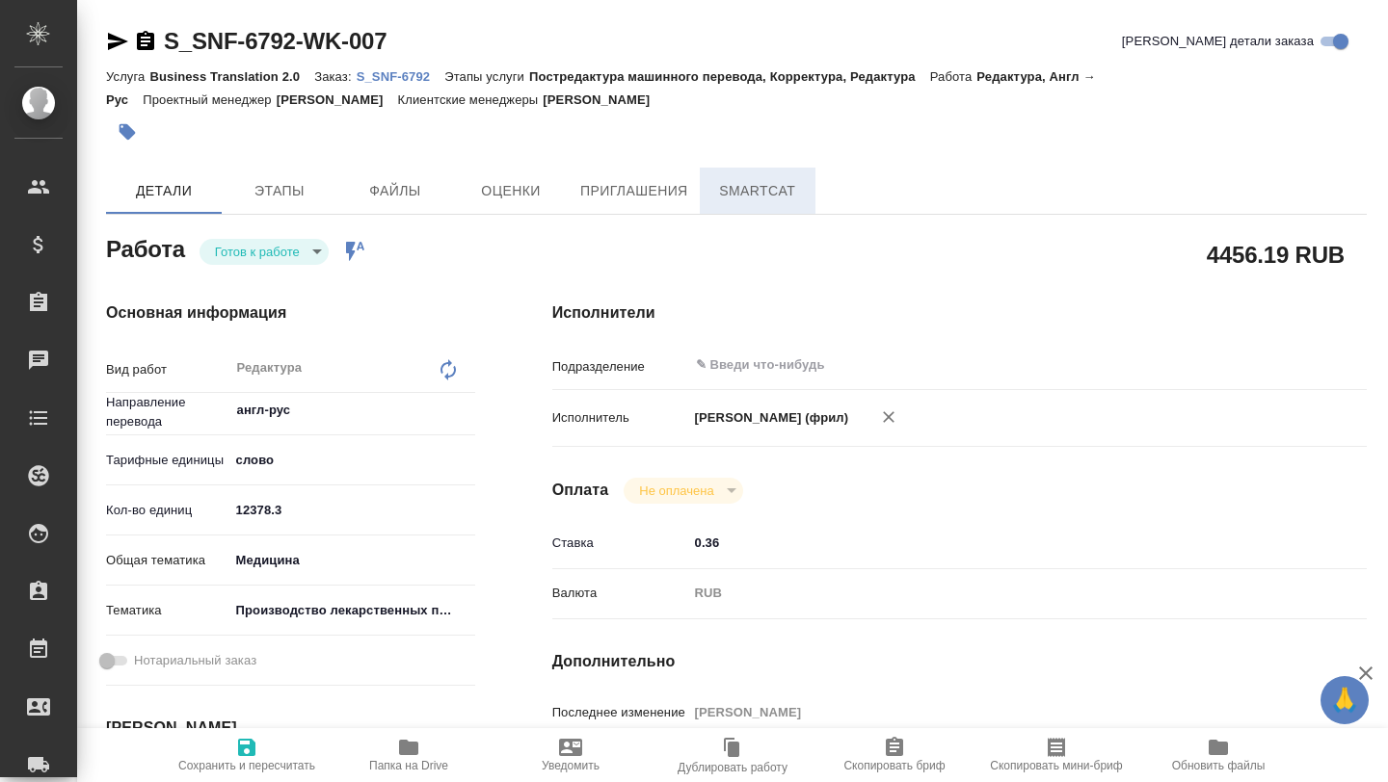
click at [742, 173] on button "SmartCat" at bounding box center [758, 191] width 116 height 46
type textarea "x"
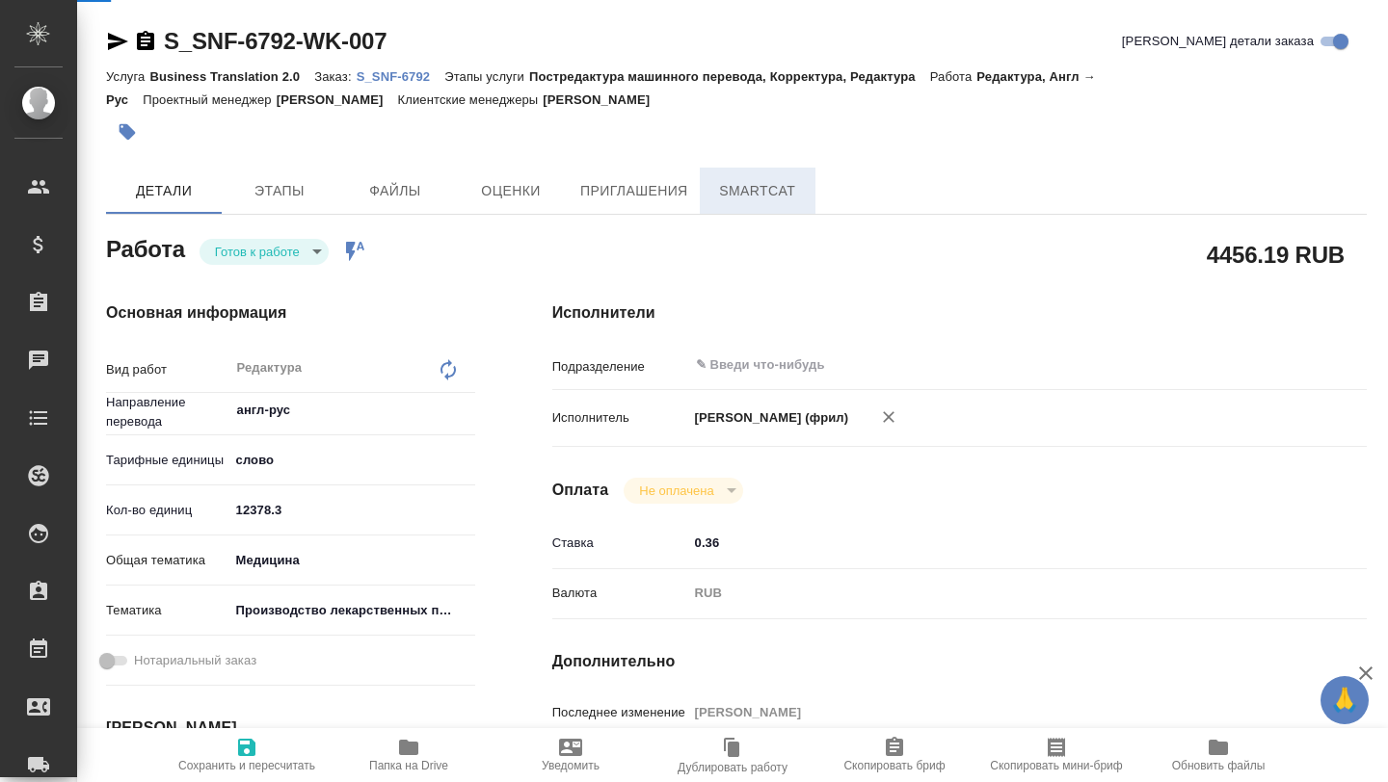
type textarea "x"
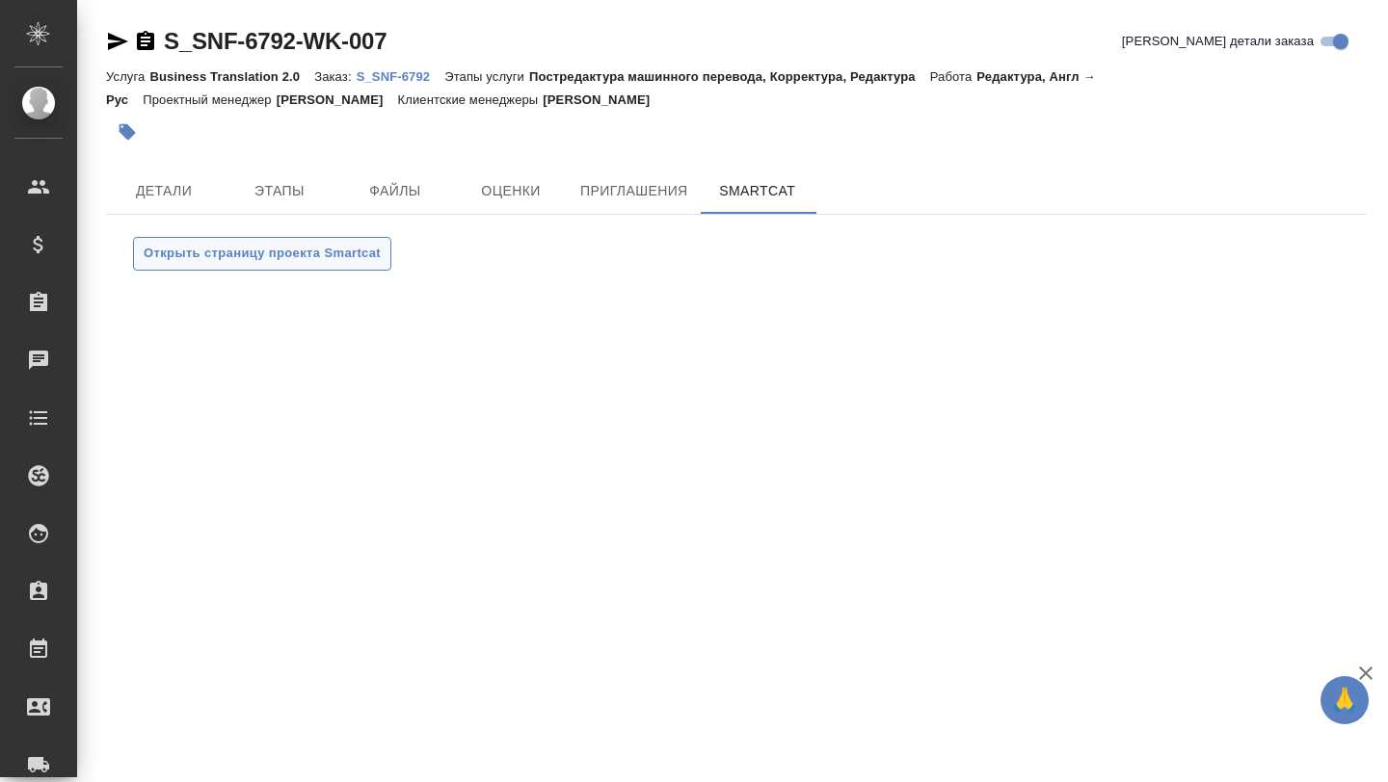
click at [314, 257] on span "Открыть страницу проекта Smartcat" at bounding box center [262, 254] width 237 height 22
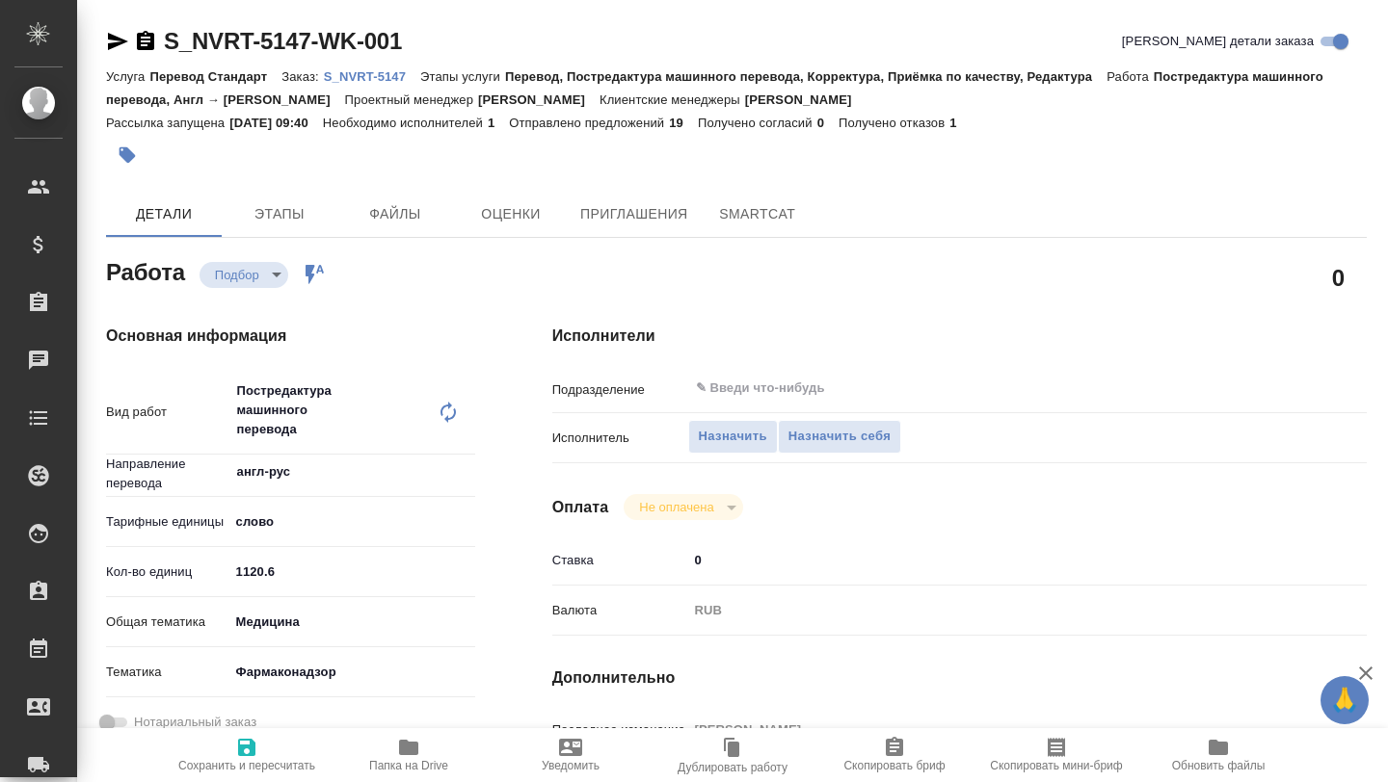
type textarea "x"
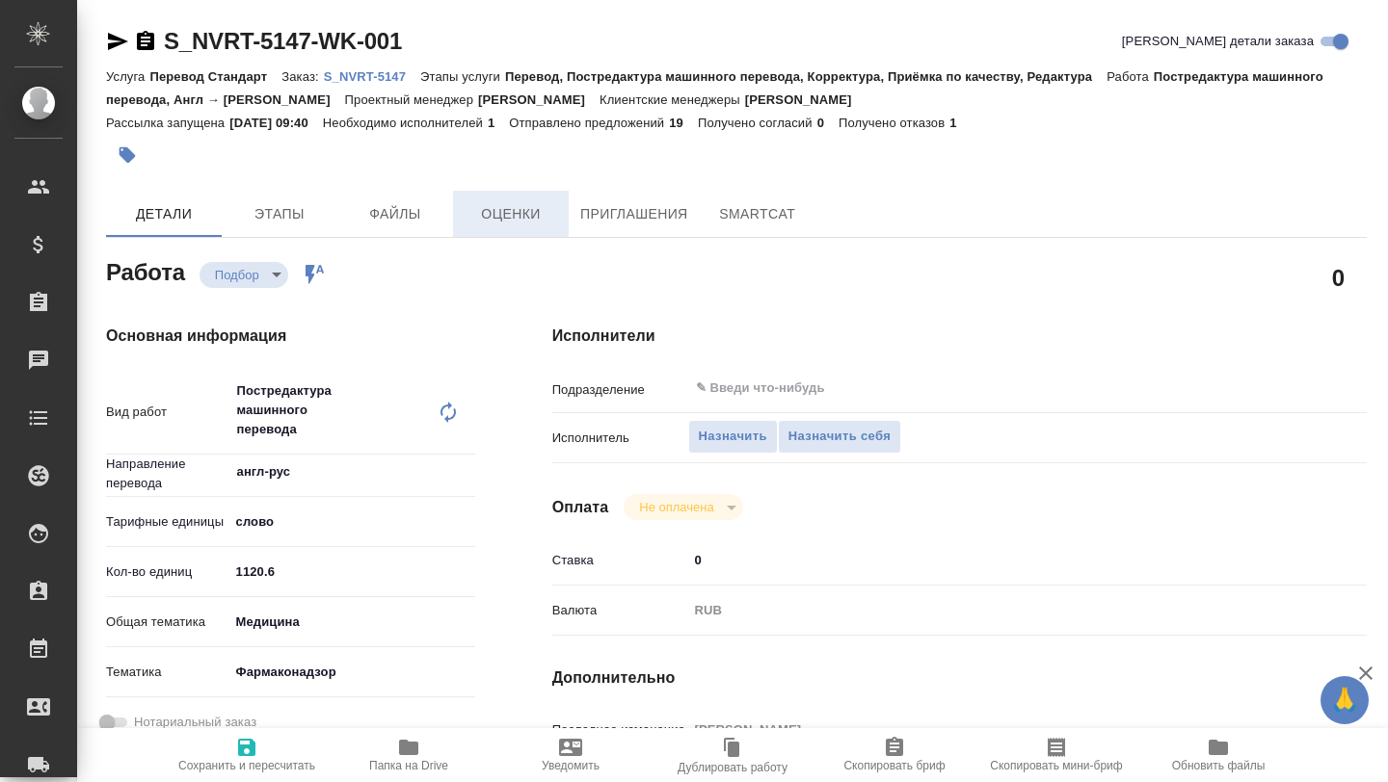
type textarea "x"
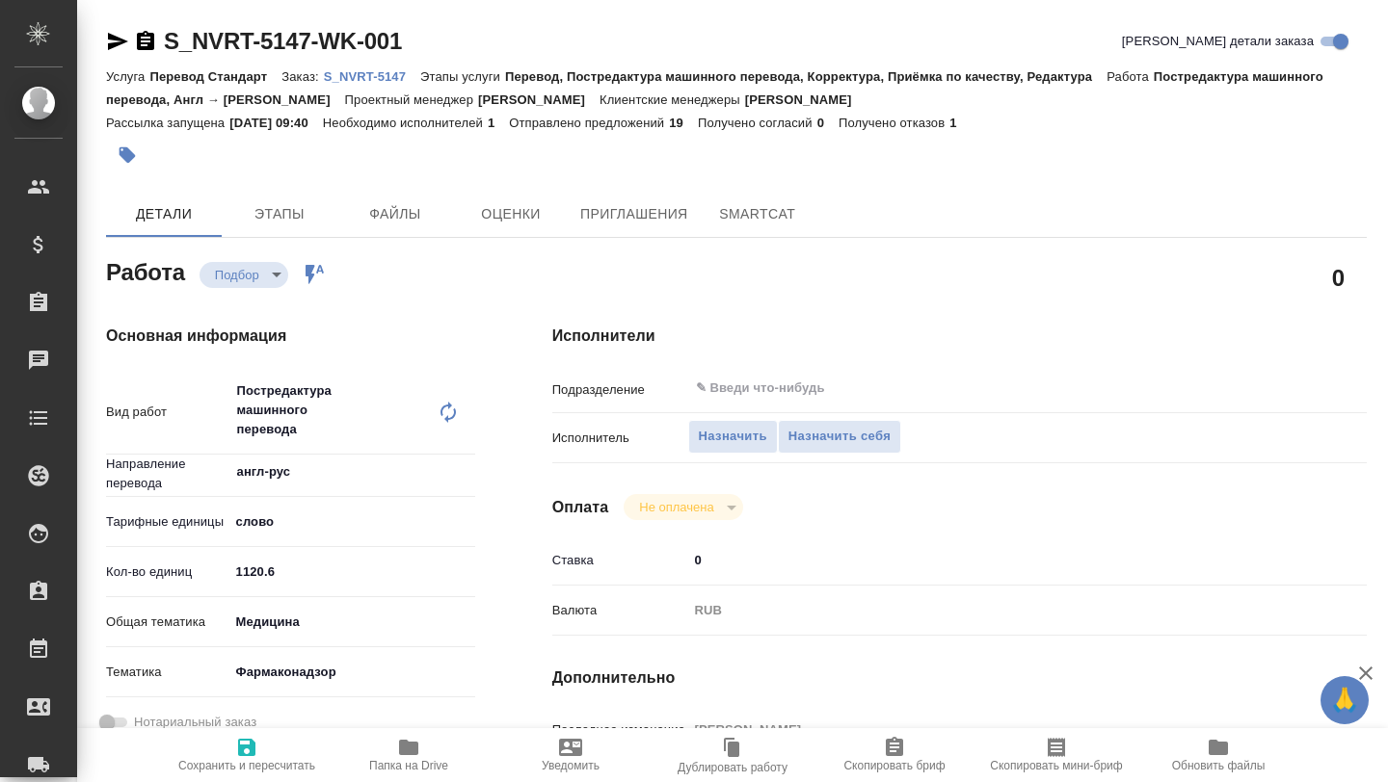
type textarea "x"
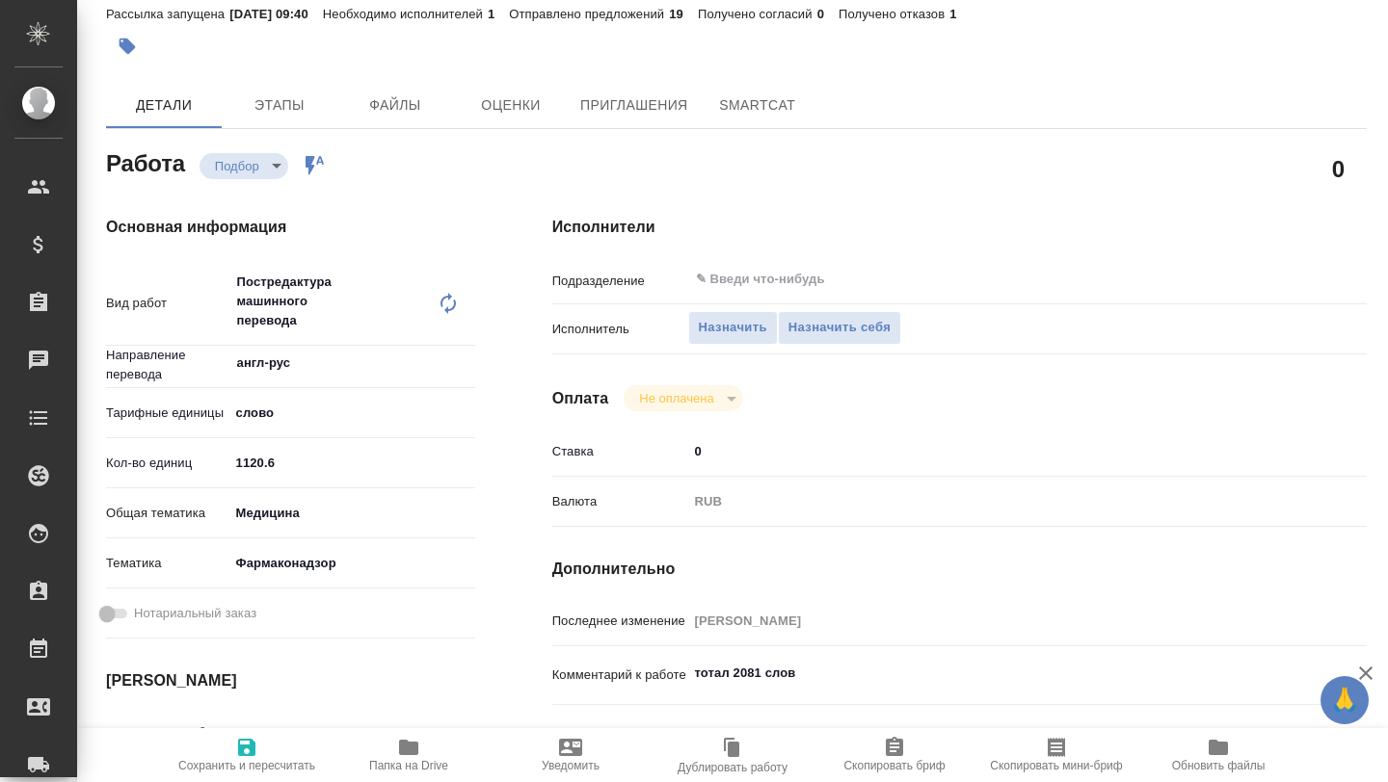
type textarea "x"
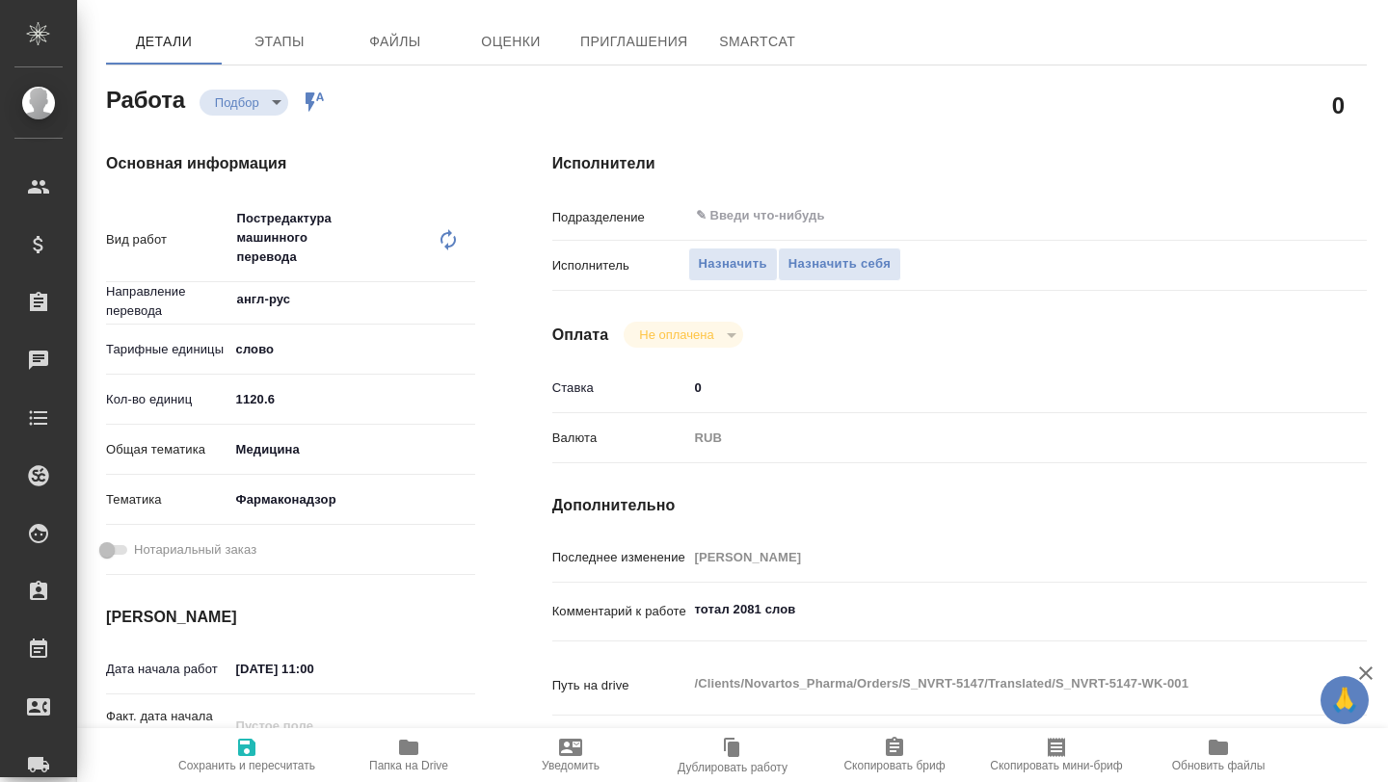
scroll to position [204, 0]
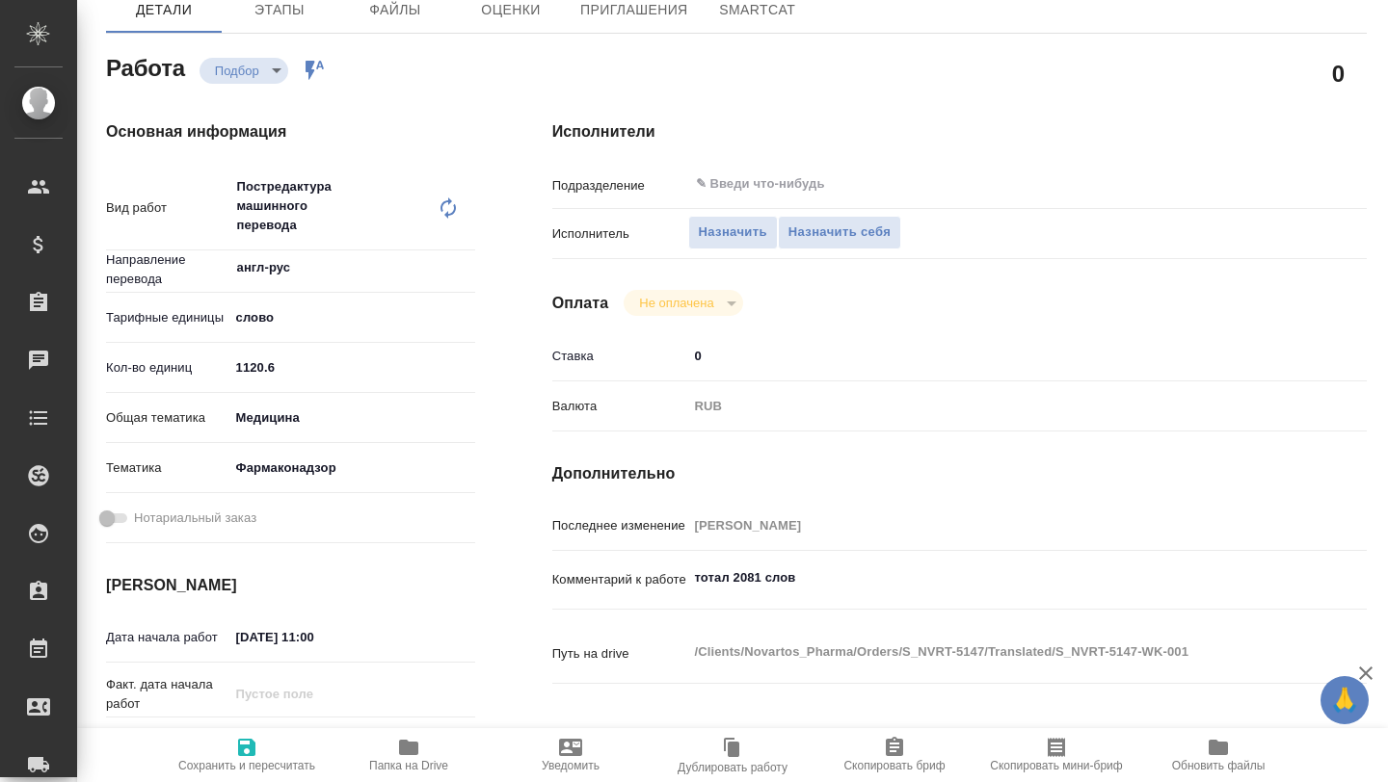
click at [426, 746] on span "Папка на Drive" at bounding box center [408, 754] width 139 height 37
